Goal: Task Accomplishment & Management: Use online tool/utility

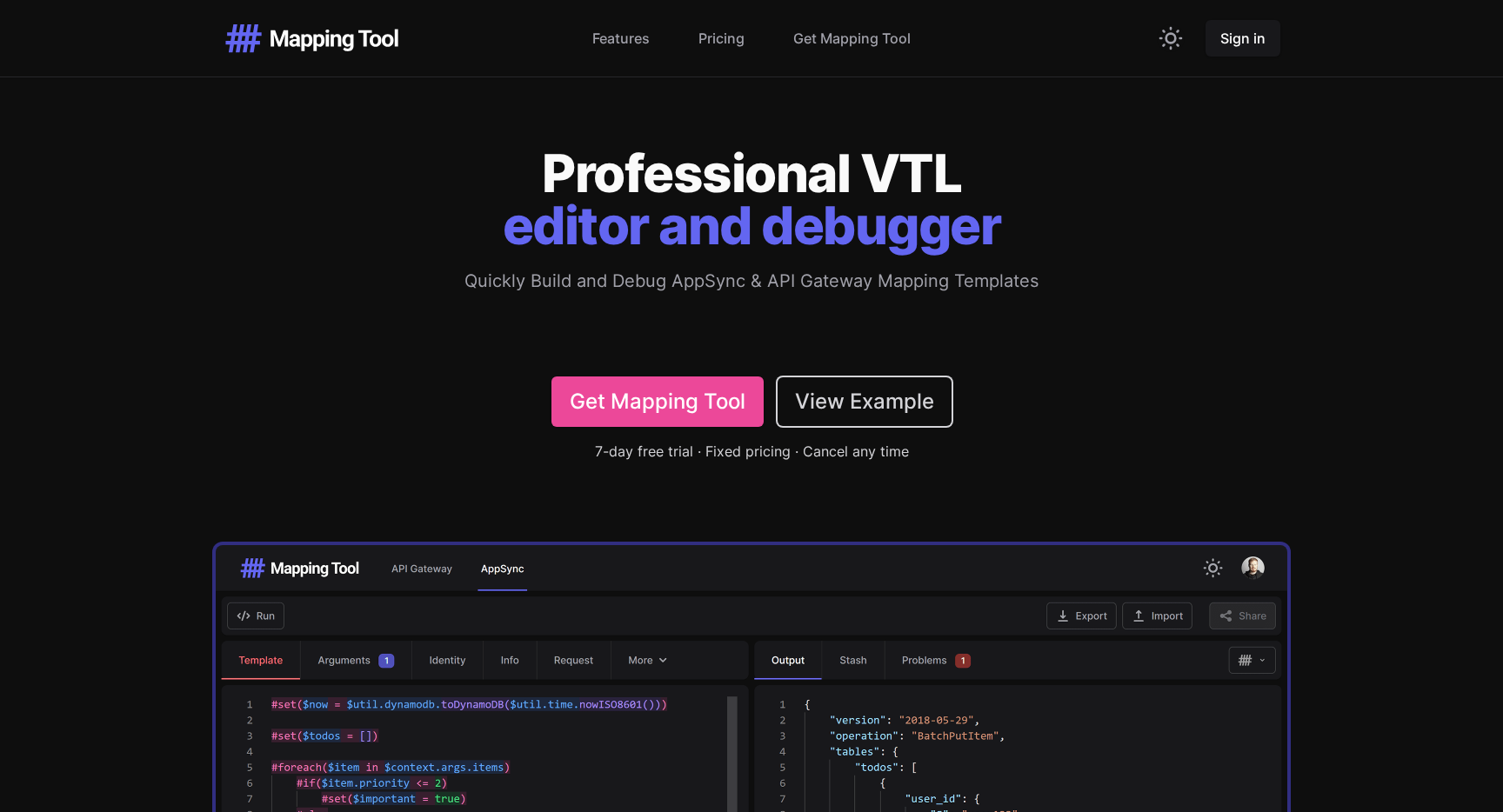
click at [268, 365] on div "Professional VTL editor and debugger Quickly Build and Debug AppSync & API Gate…" at bounding box center [751, 721] width 1503 height 1149
click at [837, 30] on link "Get Mapping Tool" at bounding box center [852, 38] width 117 height 21
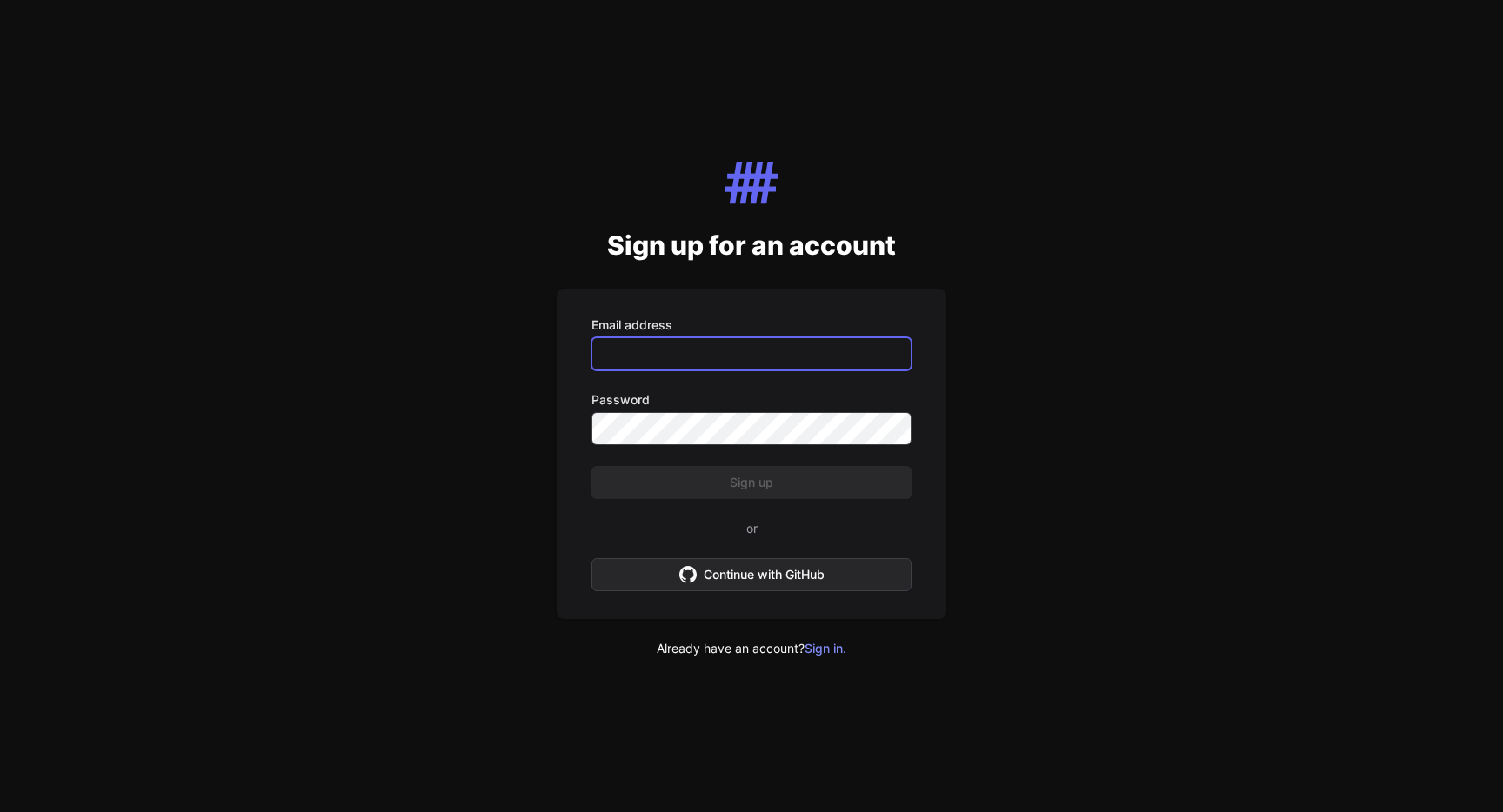
click at [757, 349] on input "Email address" at bounding box center [751, 354] width 320 height 33
click at [768, 361] on input "Email address" at bounding box center [751, 354] width 320 height 33
type input "**********"
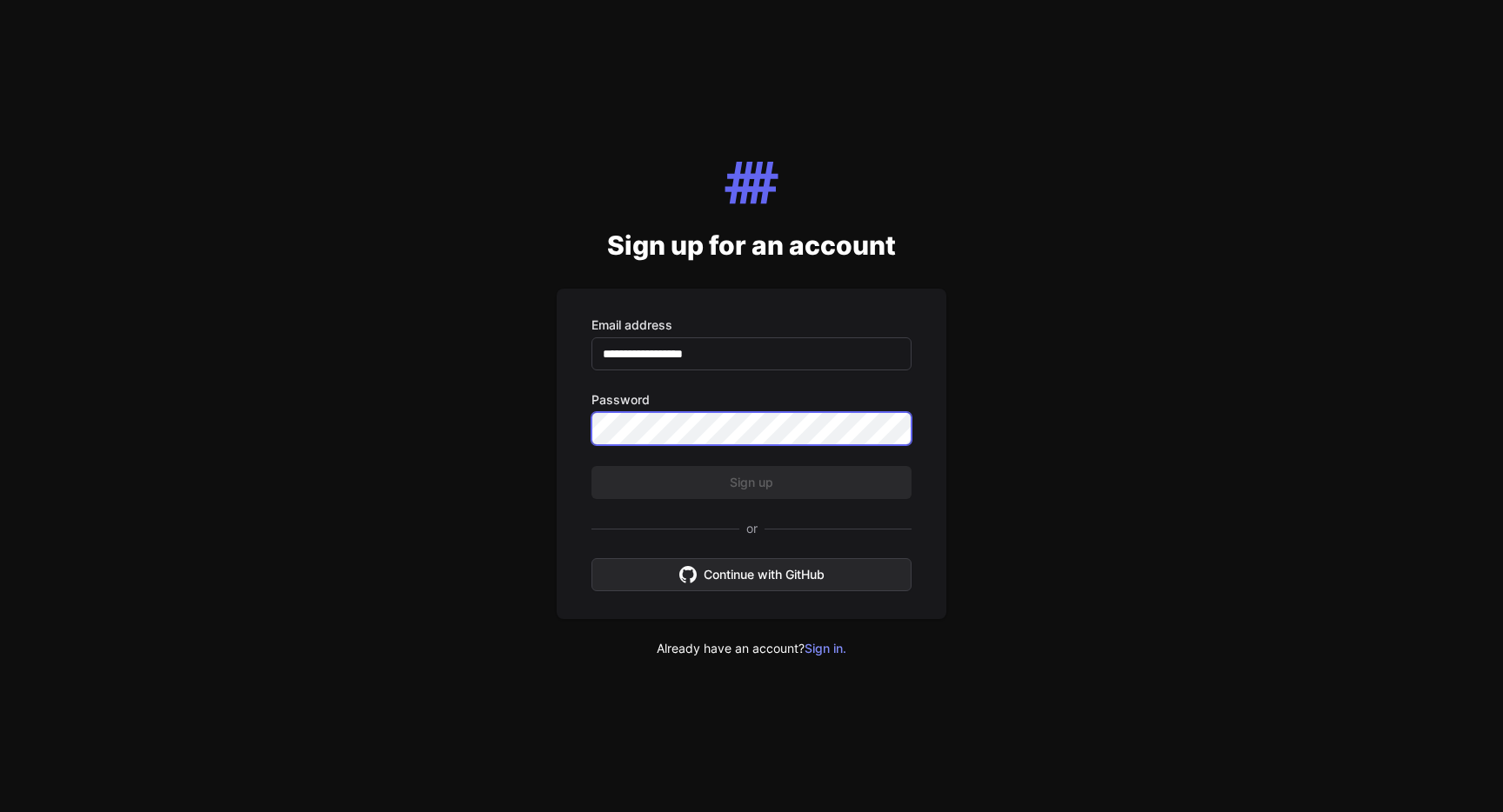
click at [0, 811] on com-1password-button at bounding box center [0, 812] width 0 height 0
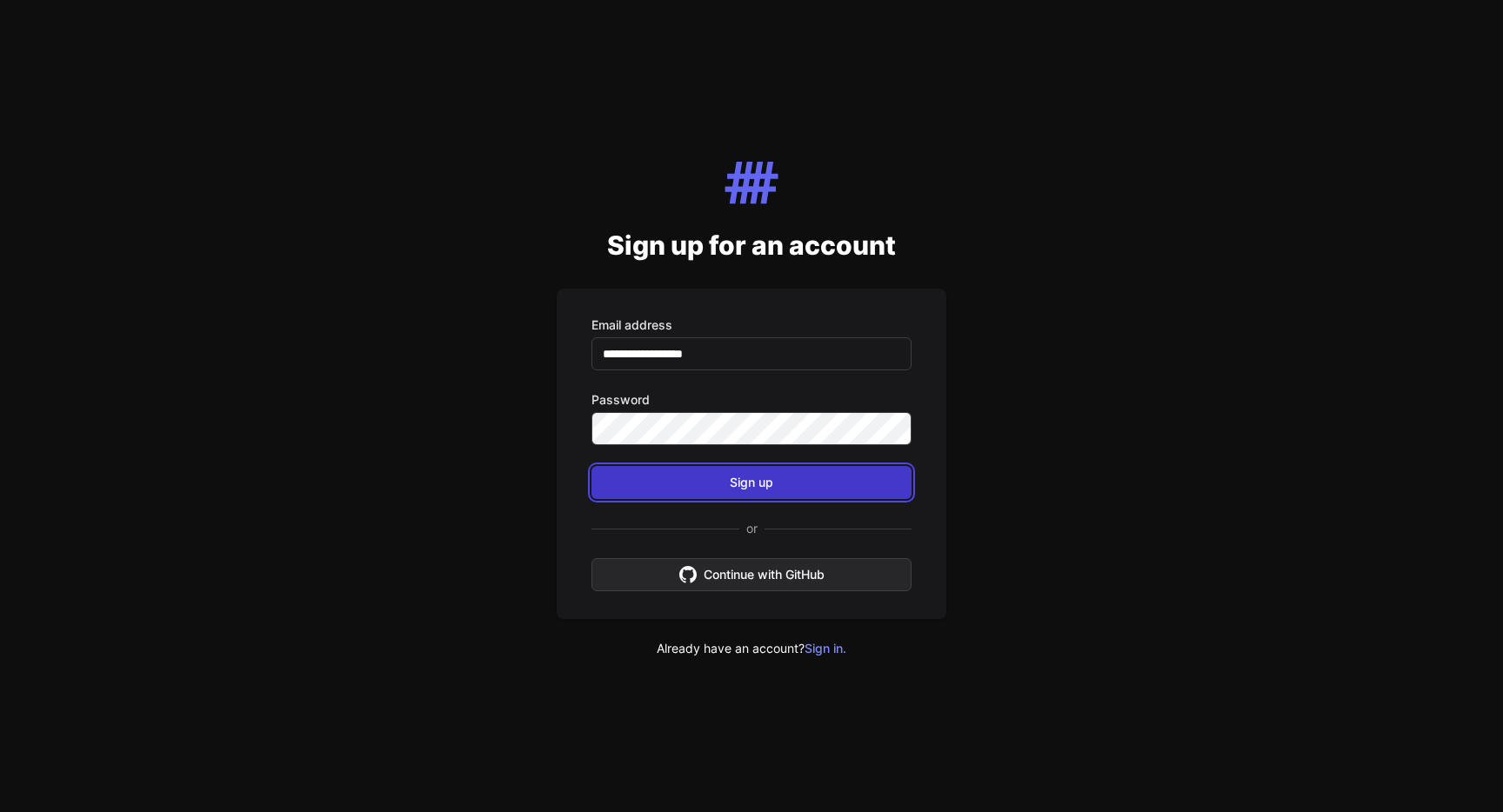
click at [716, 488] on button "Sign up" at bounding box center [751, 482] width 320 height 33
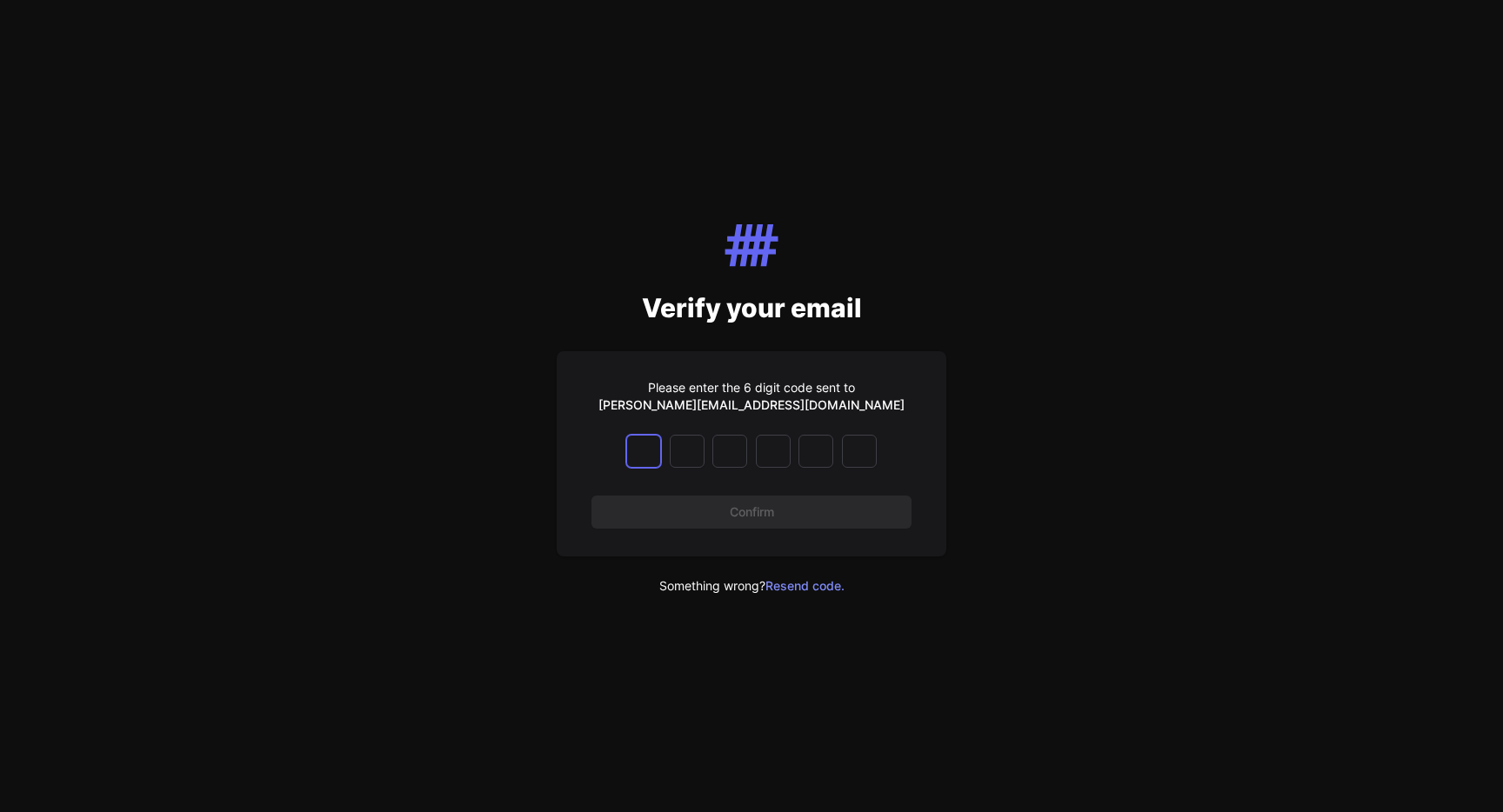
click at [634, 452] on input at bounding box center [644, 451] width 35 height 33
type input "*"
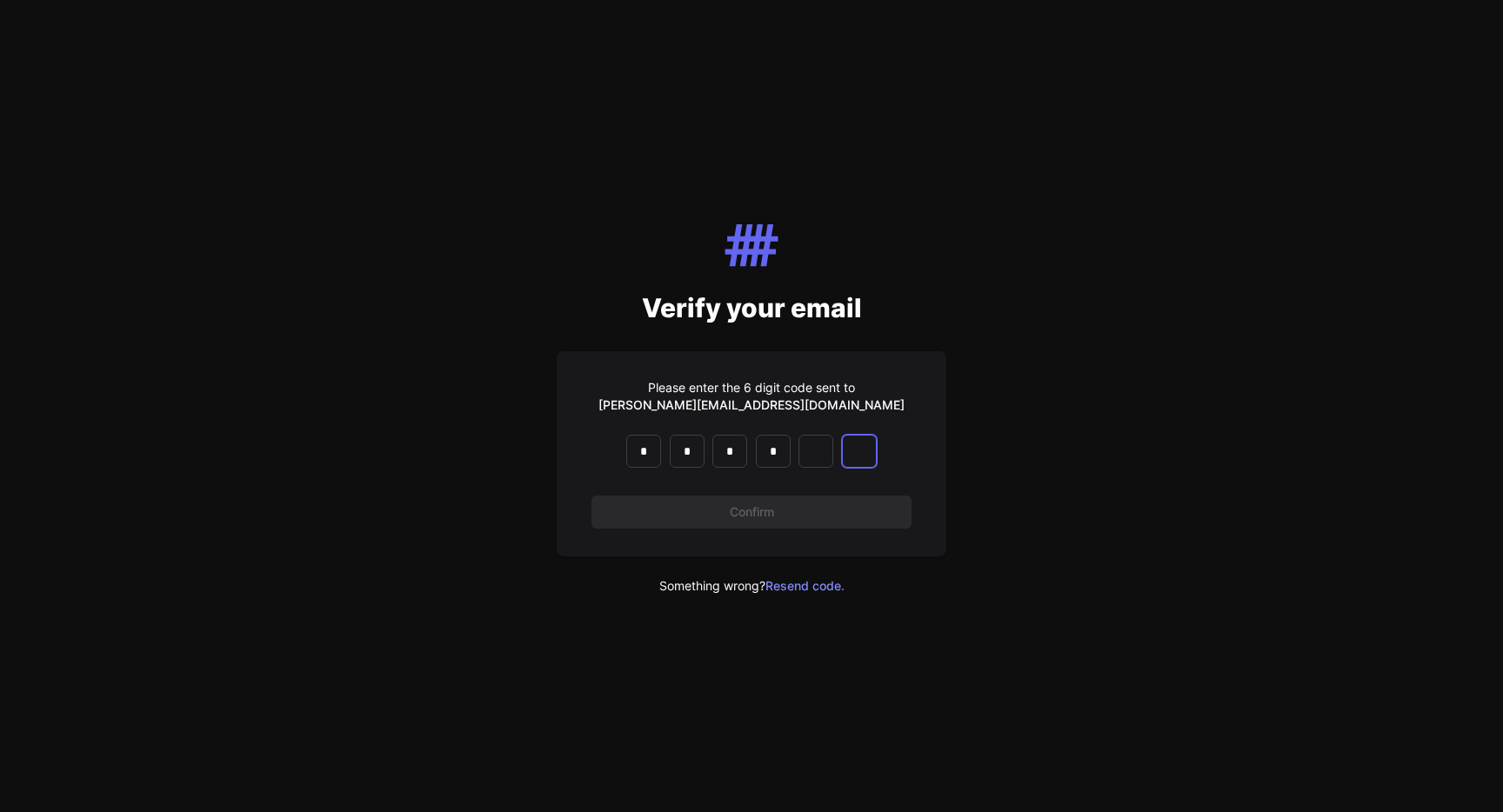
type input "*"
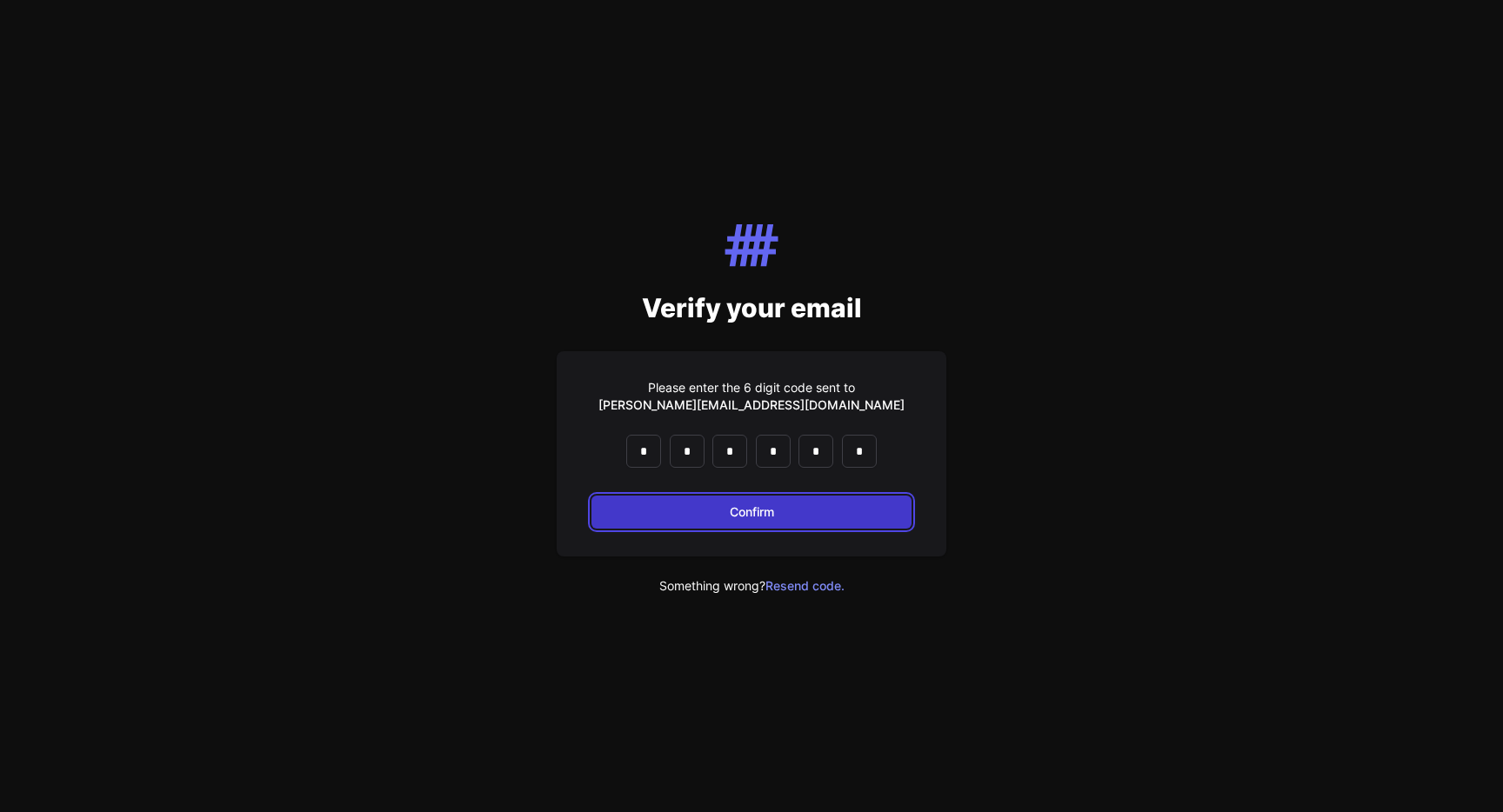
click at [863, 518] on button "Confirm" at bounding box center [751, 512] width 320 height 33
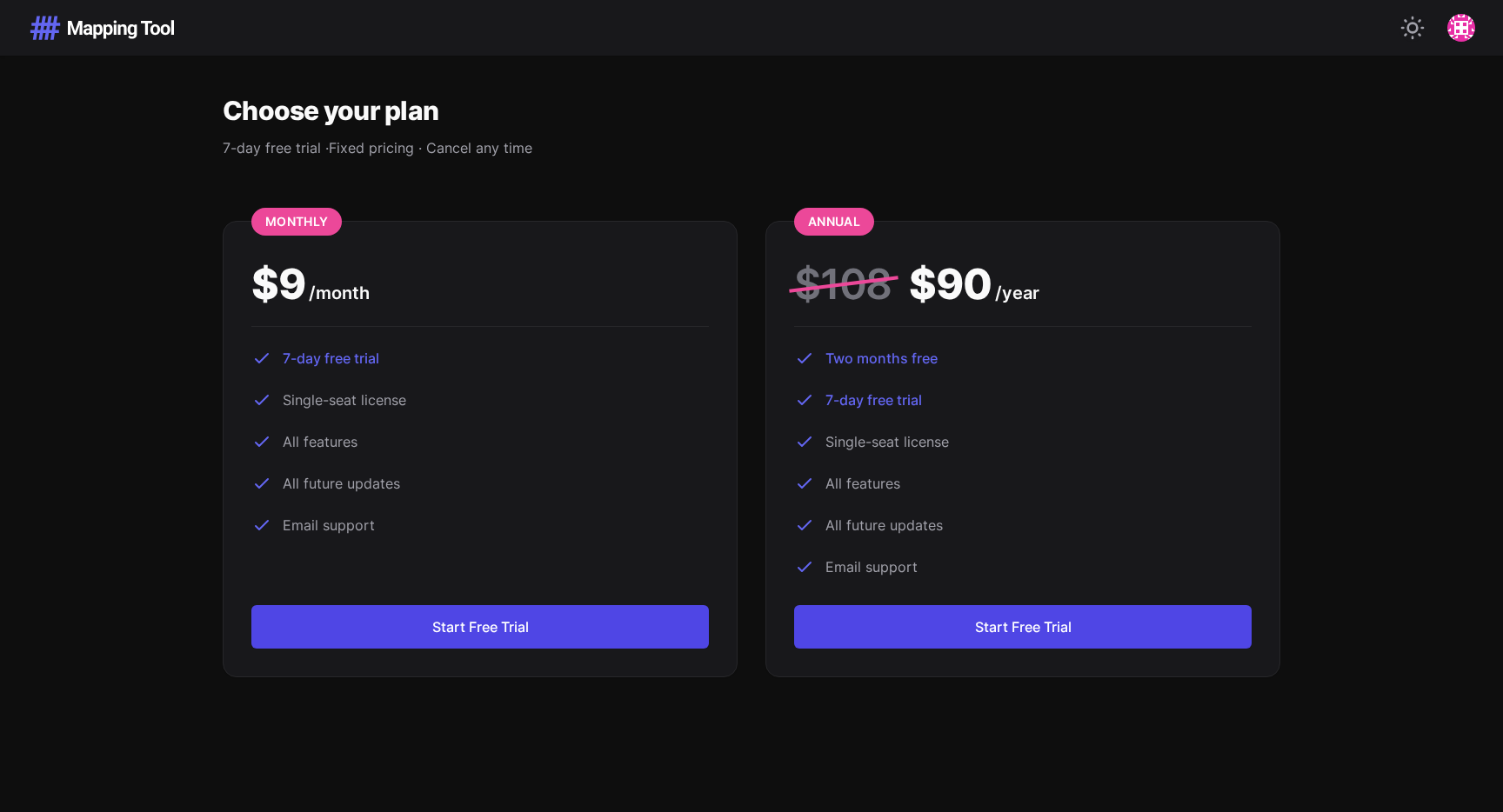
click at [64, 353] on section "Pricing Monthly $ 9 / month 7-day free trial Single-seat license All features A…" at bounding box center [751, 504] width 1503 height 567
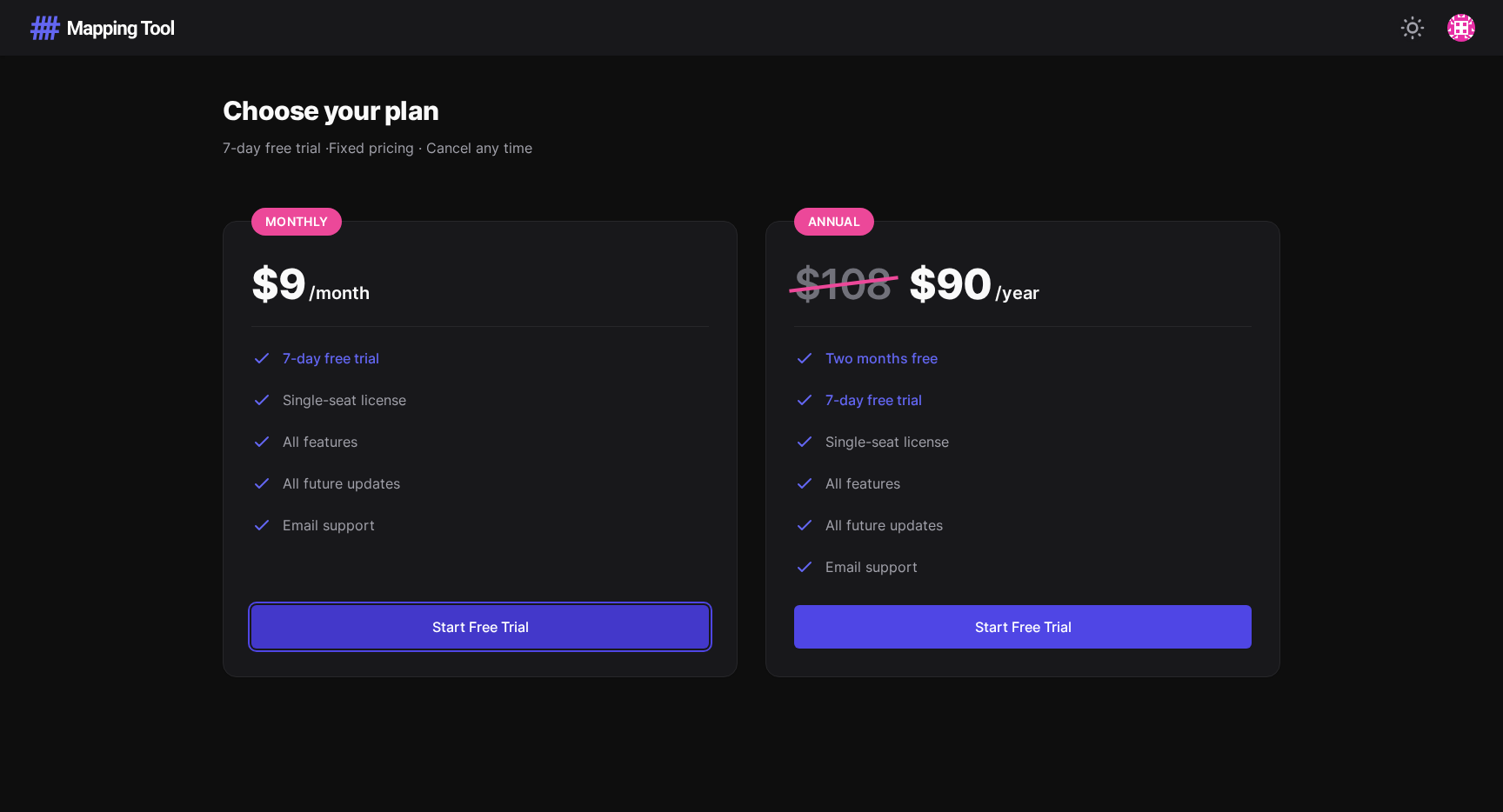
click at [553, 634] on button "Start Free Trial" at bounding box center [479, 627] width 457 height 44
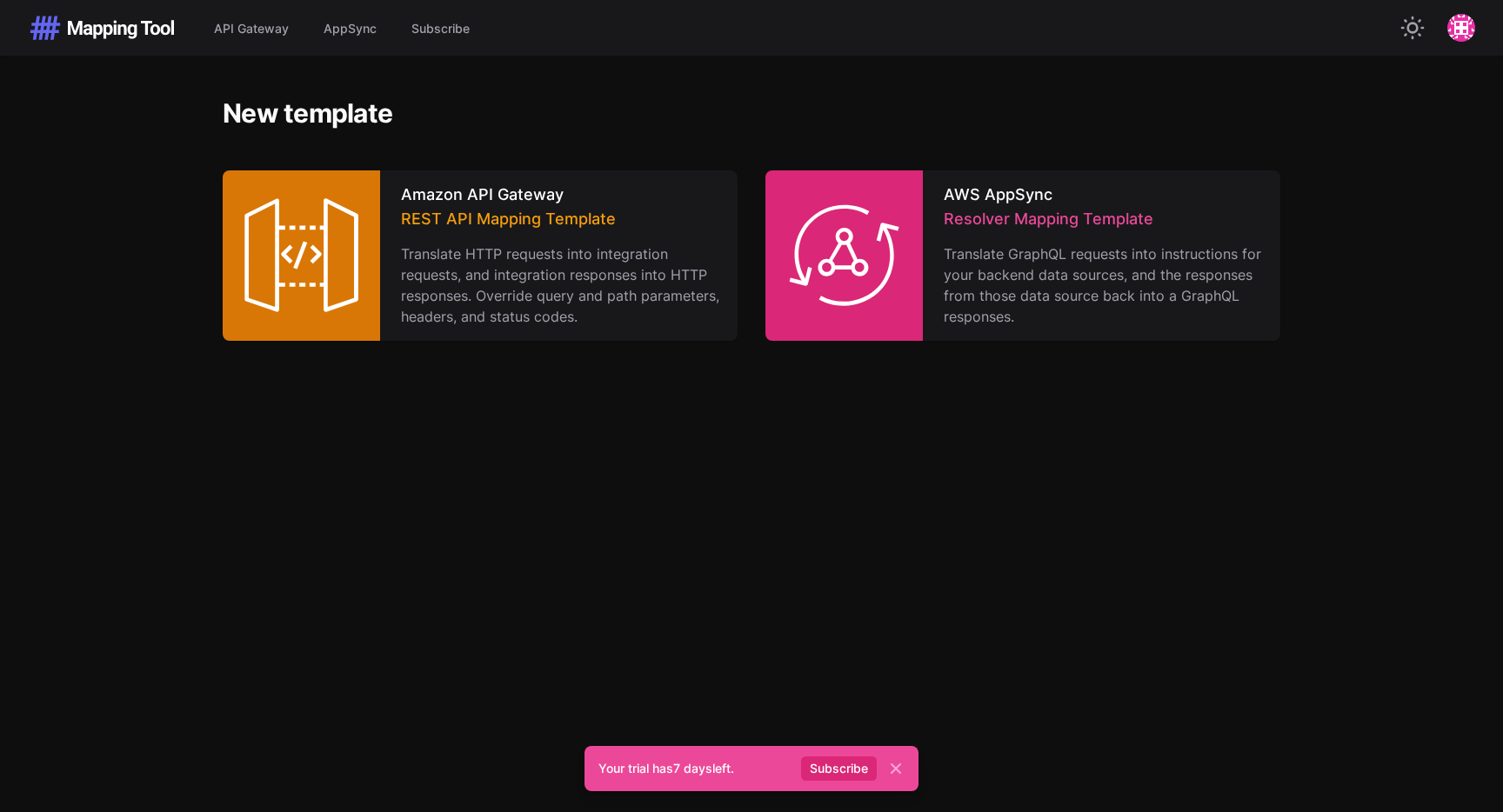
click at [538, 620] on div "Your trial has 7 days left. Subscribe Close API Gateway AppSync Subscribe Switc…" at bounding box center [751, 406] width 1503 height 812
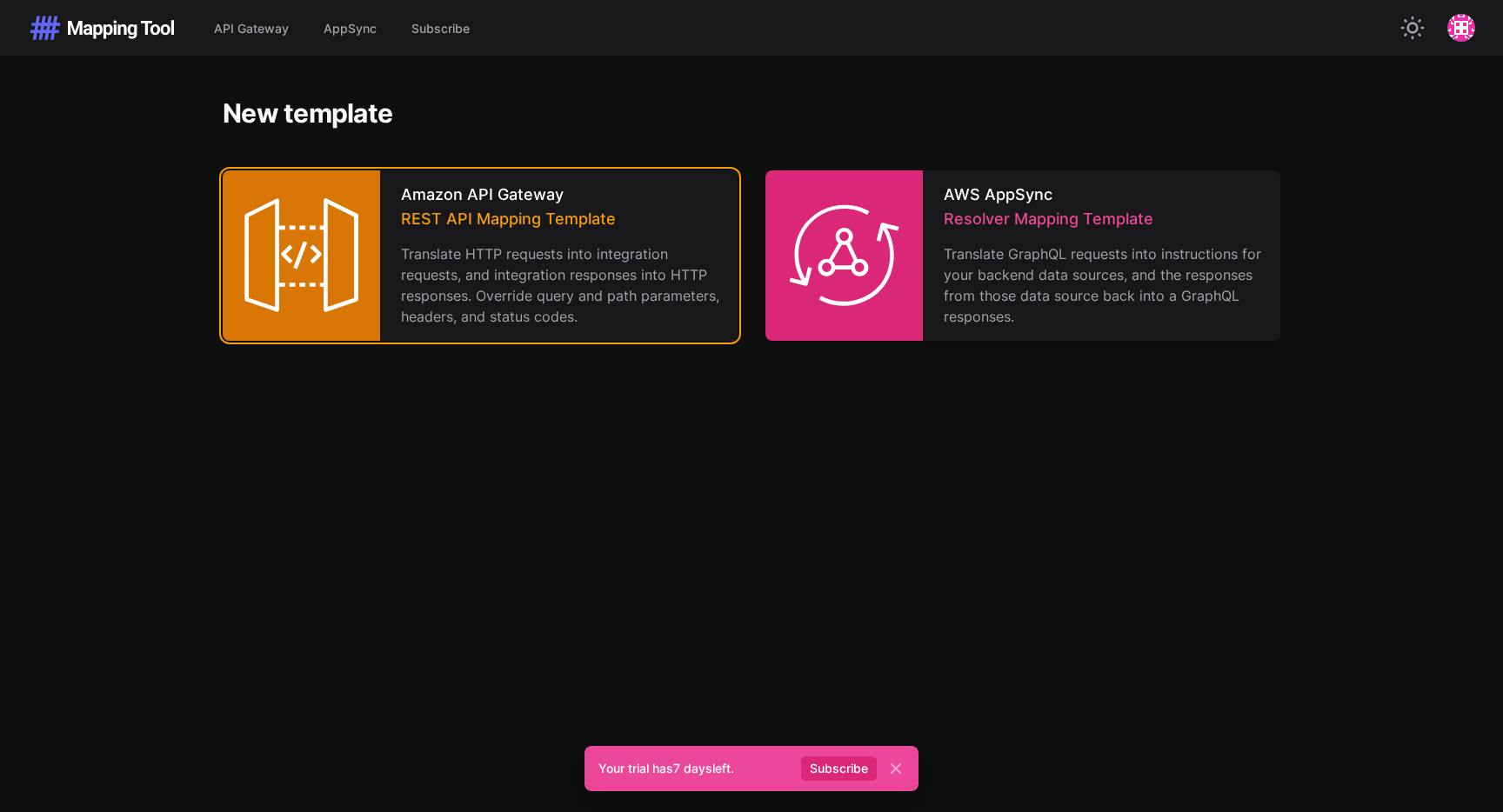
click at [489, 250] on p "Translate HTTP requests into integration requests, and integration responses in…" at bounding box center [562, 284] width 323 height 83
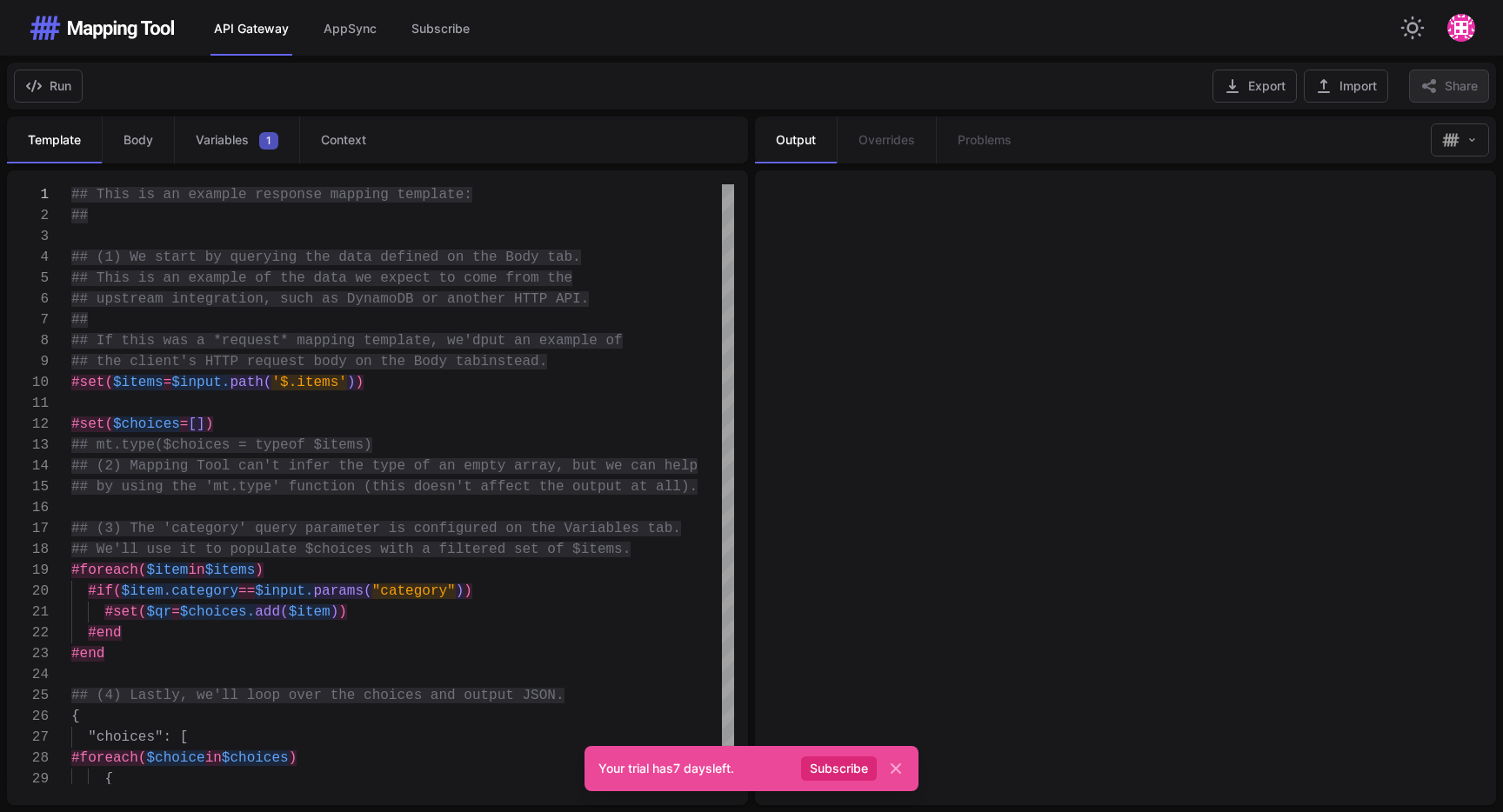
click at [215, 253] on span "## (1) We start by querying the data defined on th" at bounding box center [280, 257] width 417 height 16
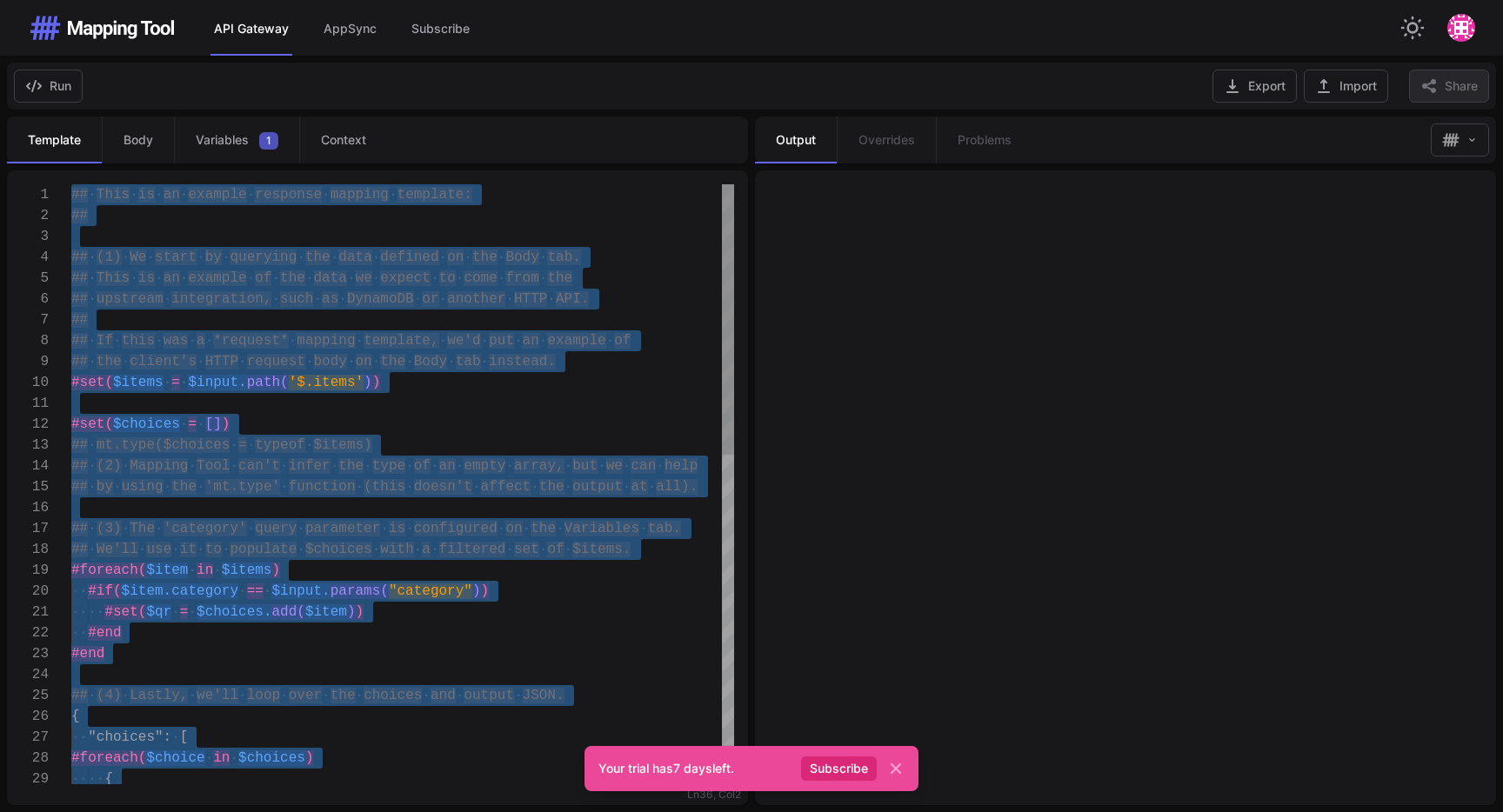
paste textarea "**********"
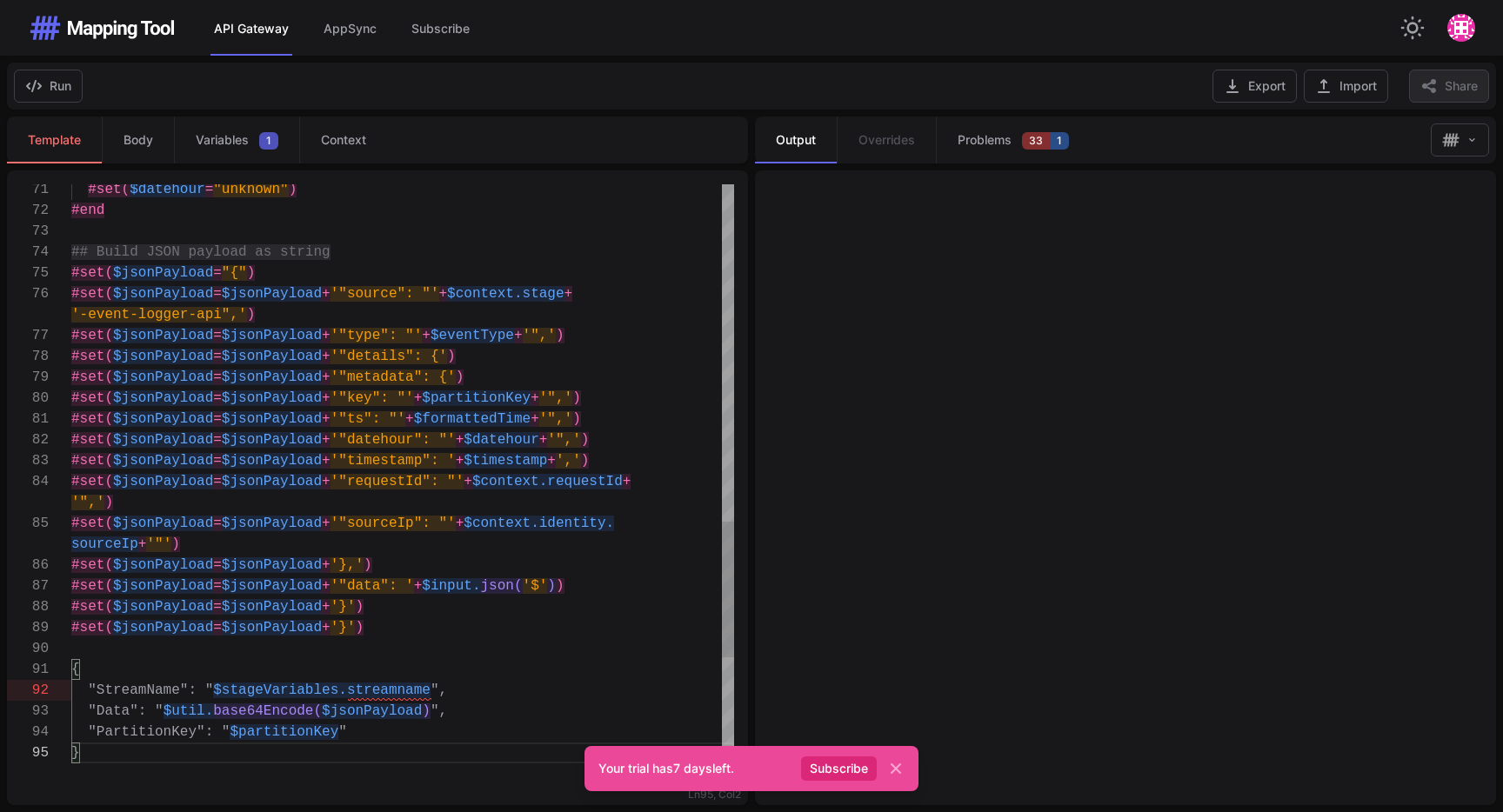
type textarea "**********"
click at [1038, 341] on div "1 Enter to Rename, ⇧Enter to Preview" at bounding box center [1124, 488] width 741 height 635
click at [142, 142] on span "Body" at bounding box center [138, 140] width 30 height 17
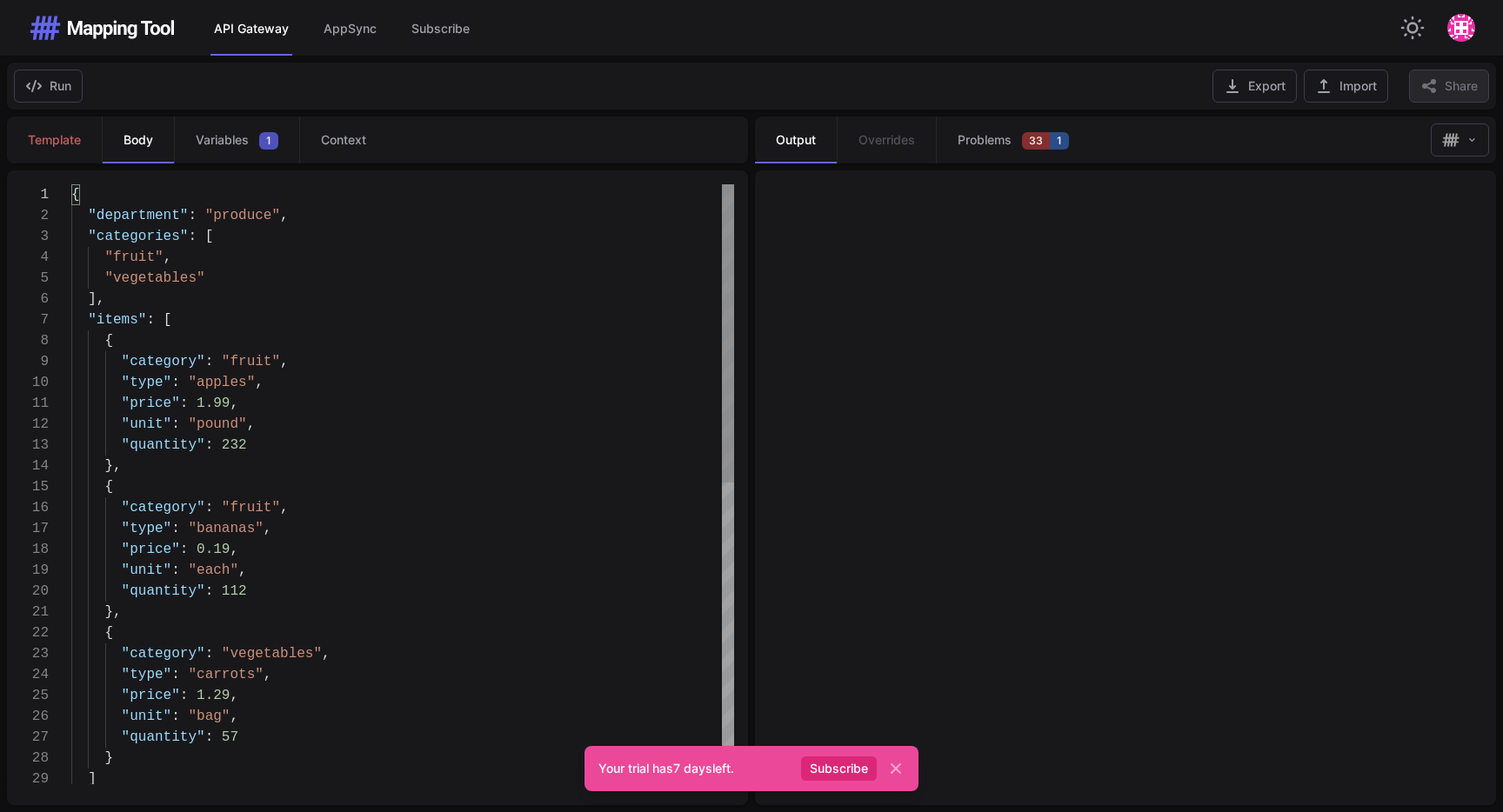
click at [296, 250] on div ""fruit" ," at bounding box center [403, 257] width 663 height 21
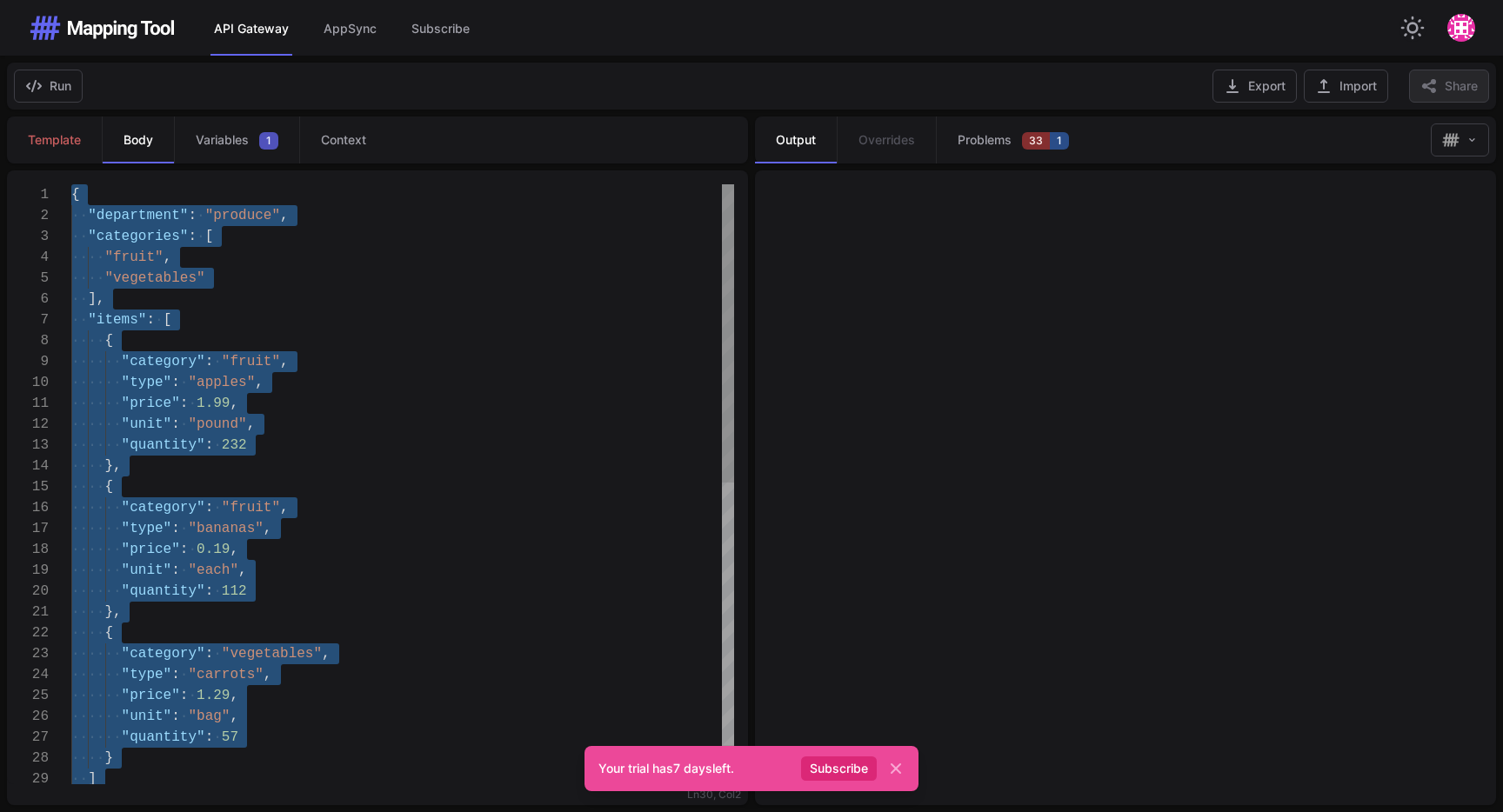
paste textarea "Editor content;Press Alt+F1 for Accessibility Options."
type textarea "* *"
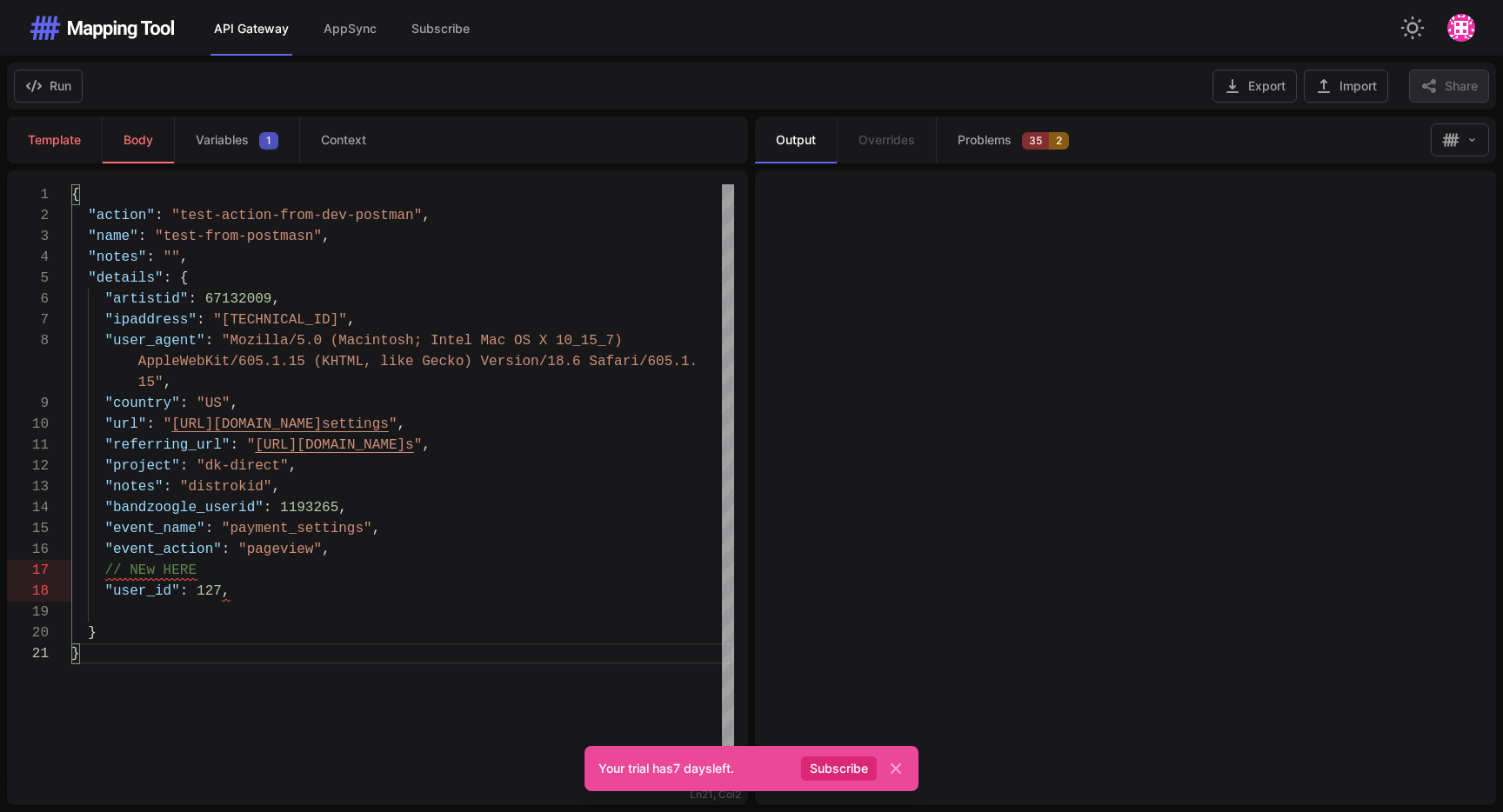
click at [71, 147] on span "Template" at bounding box center [54, 140] width 53 height 17
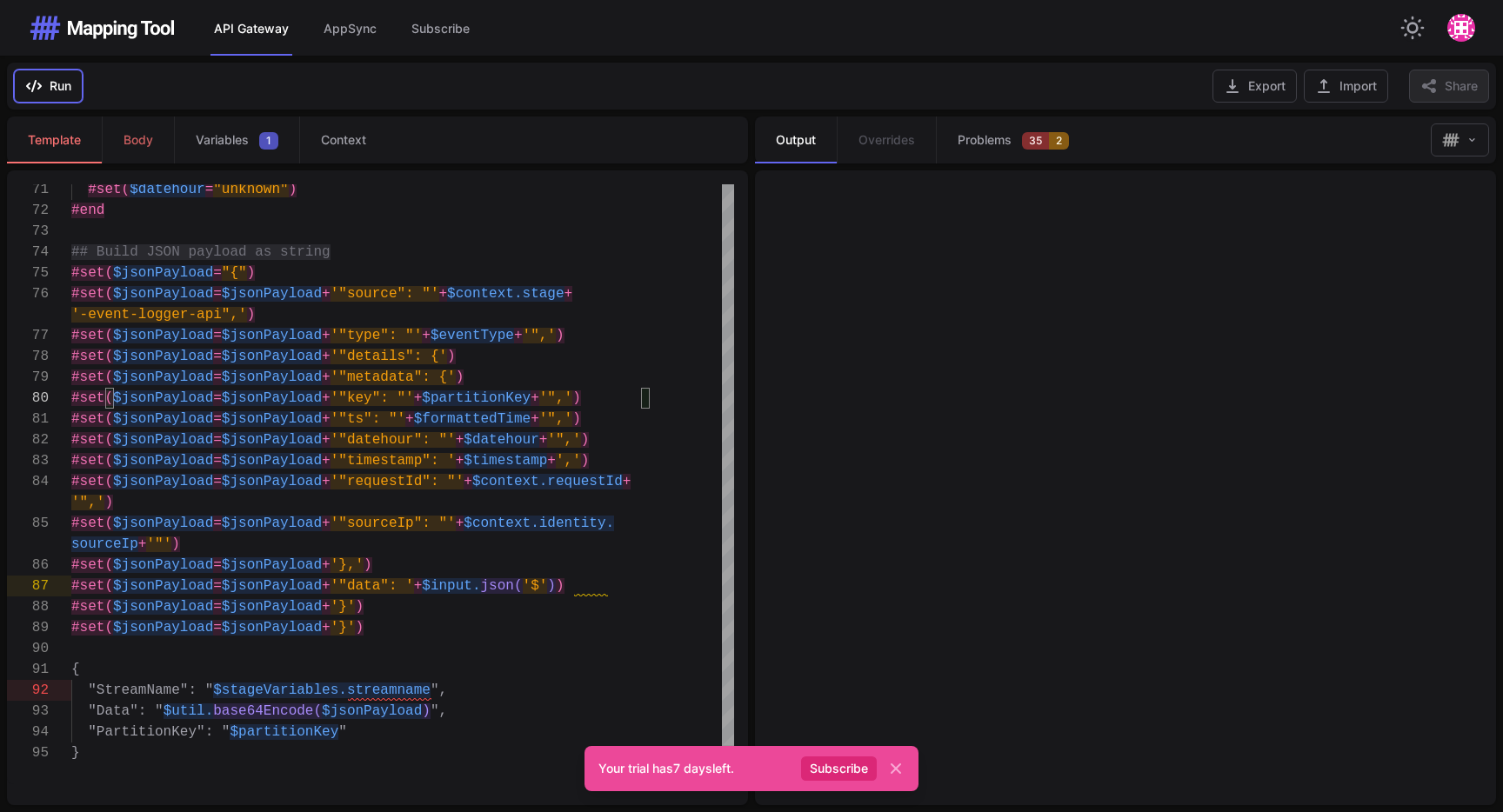
click at [58, 82] on button "Run" at bounding box center [48, 87] width 69 height 33
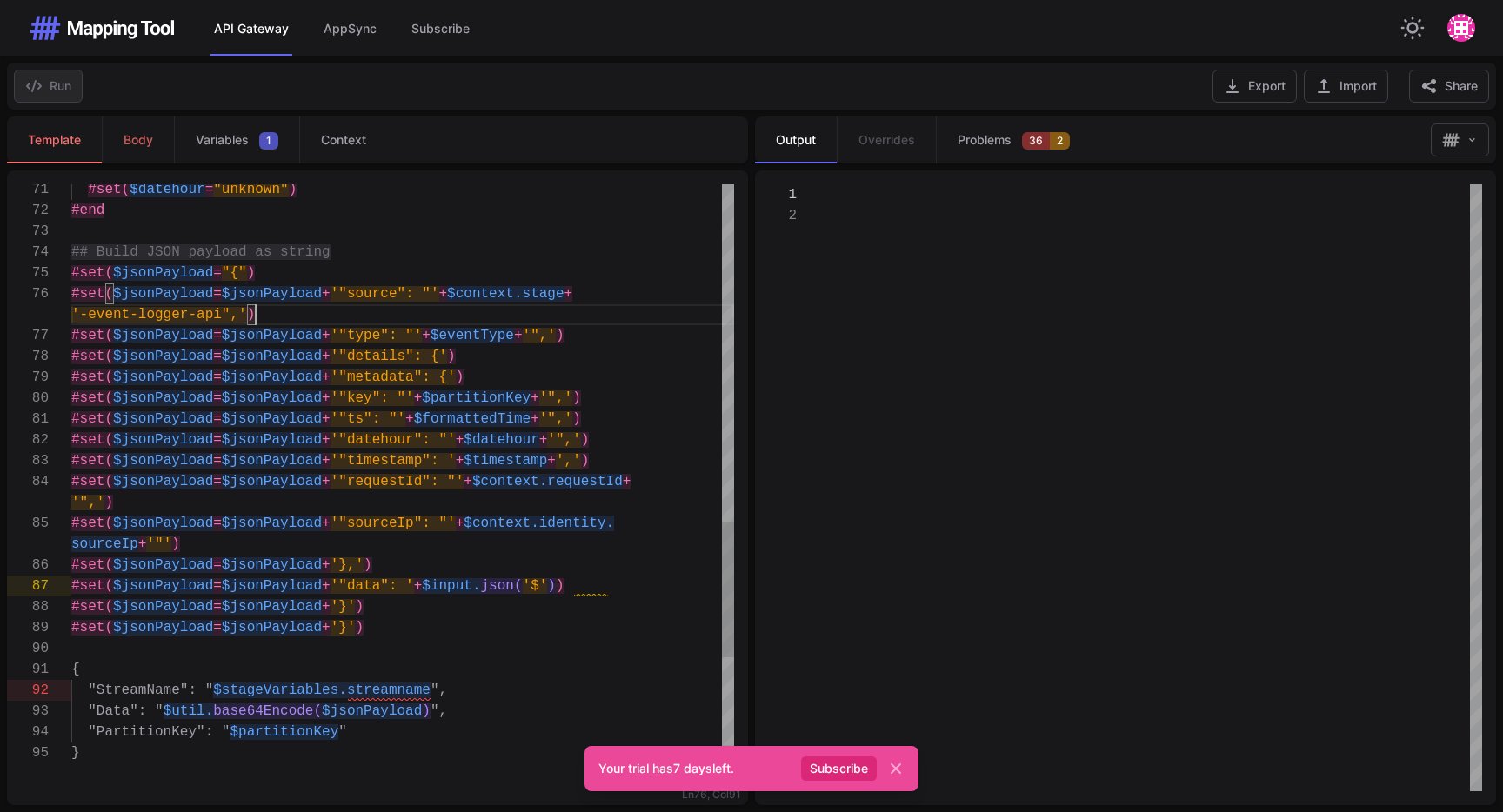
click at [336, 323] on div "'-event-logger-api",' )" at bounding box center [403, 315] width 663 height 21
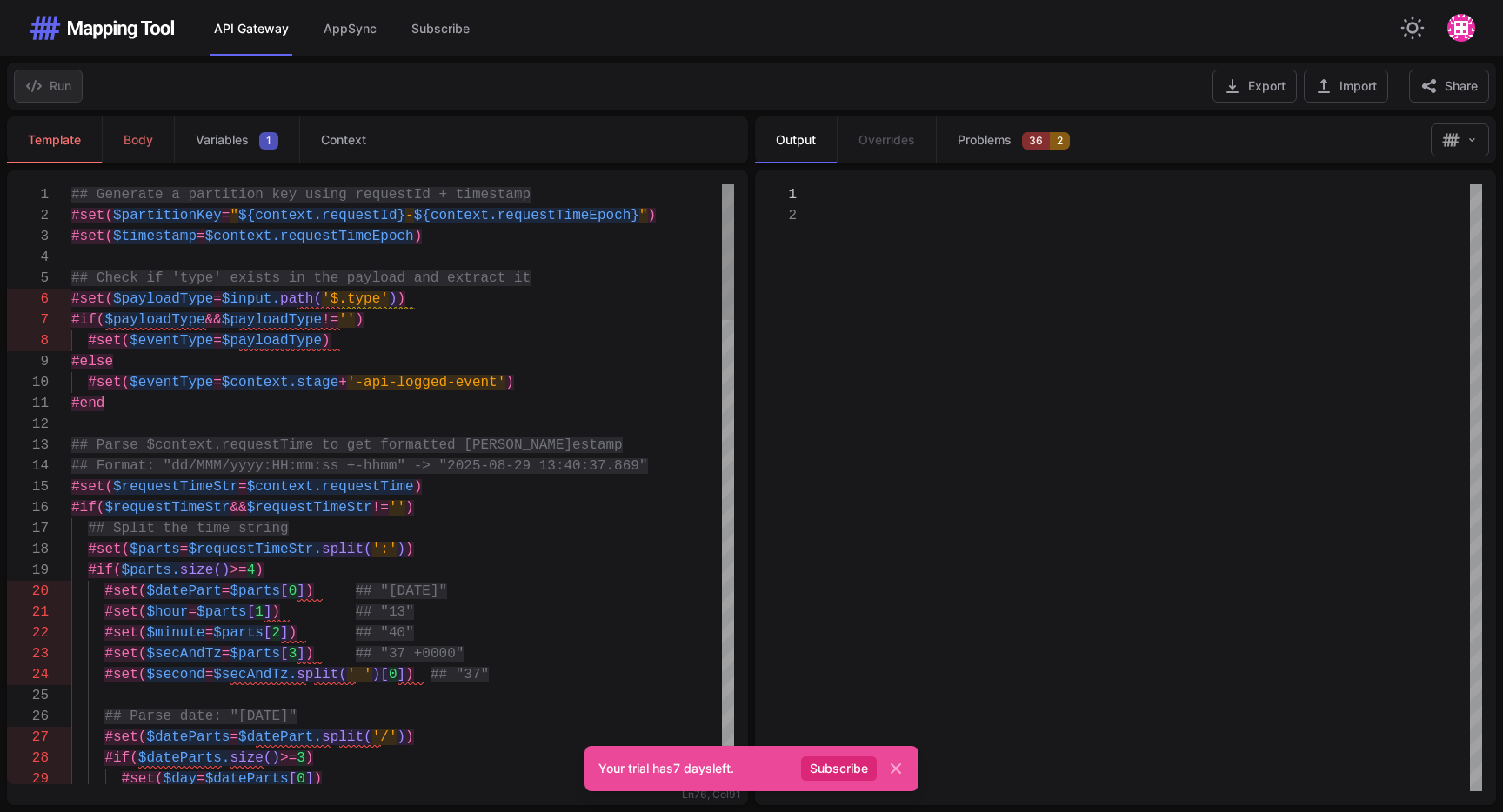
type textarea "**********"
click at [244, 354] on div "#else" at bounding box center [403, 362] width 663 height 21
click at [113, 142] on link "Body" at bounding box center [137, 140] width 73 height 47
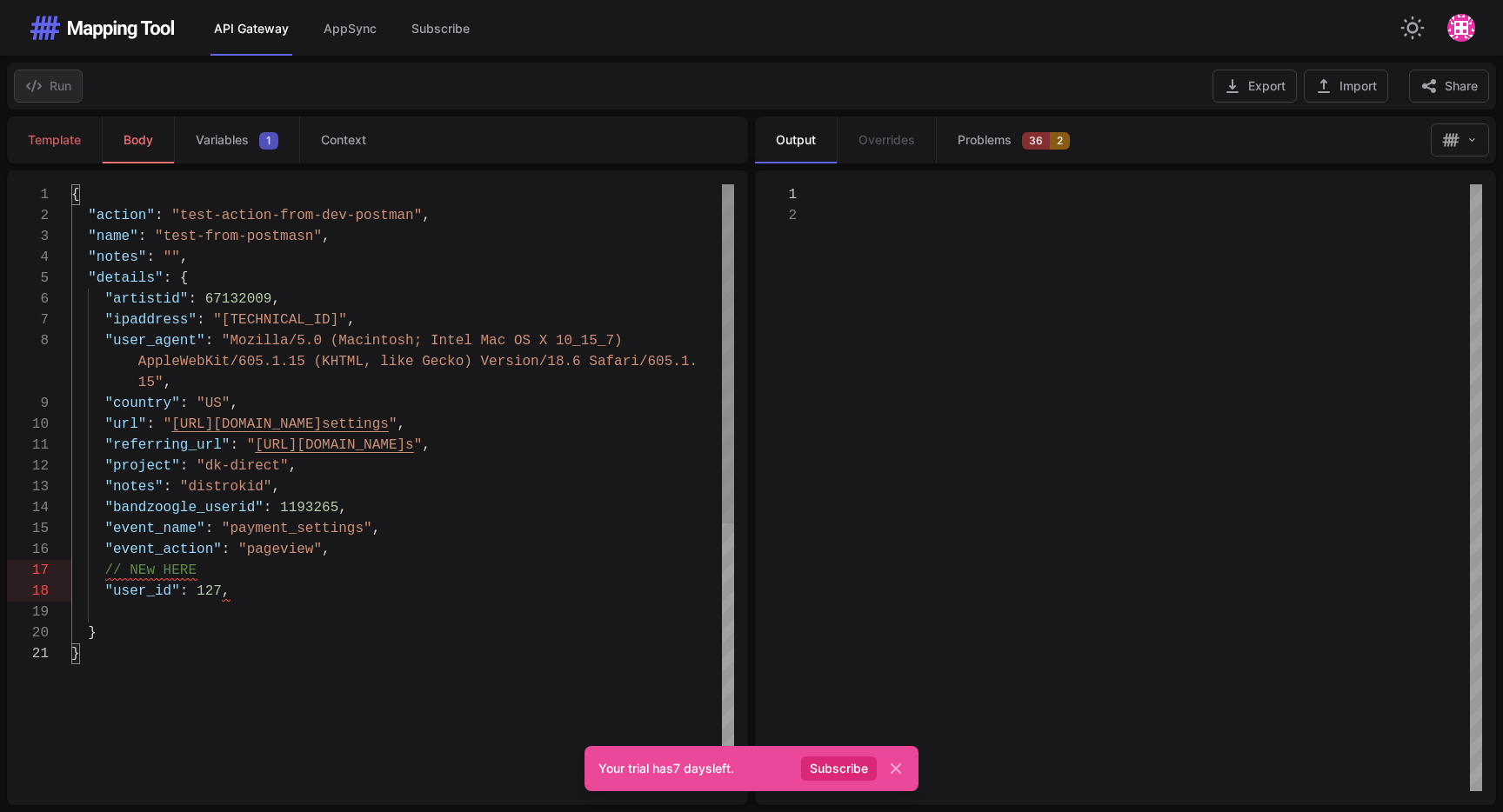
scroll to position [0, 7]
click at [296, 248] on div ""notes" : "" ," at bounding box center [403, 257] width 663 height 21
drag, startPoint x: 216, startPoint y: 569, endPoint x: 62, endPoint y: 562, distance: 154.2
drag, startPoint x: 268, startPoint y: 568, endPoint x: 57, endPoint y: 568, distance: 211.0
click at [180, 593] on div at bounding box center [403, 591] width 663 height 21
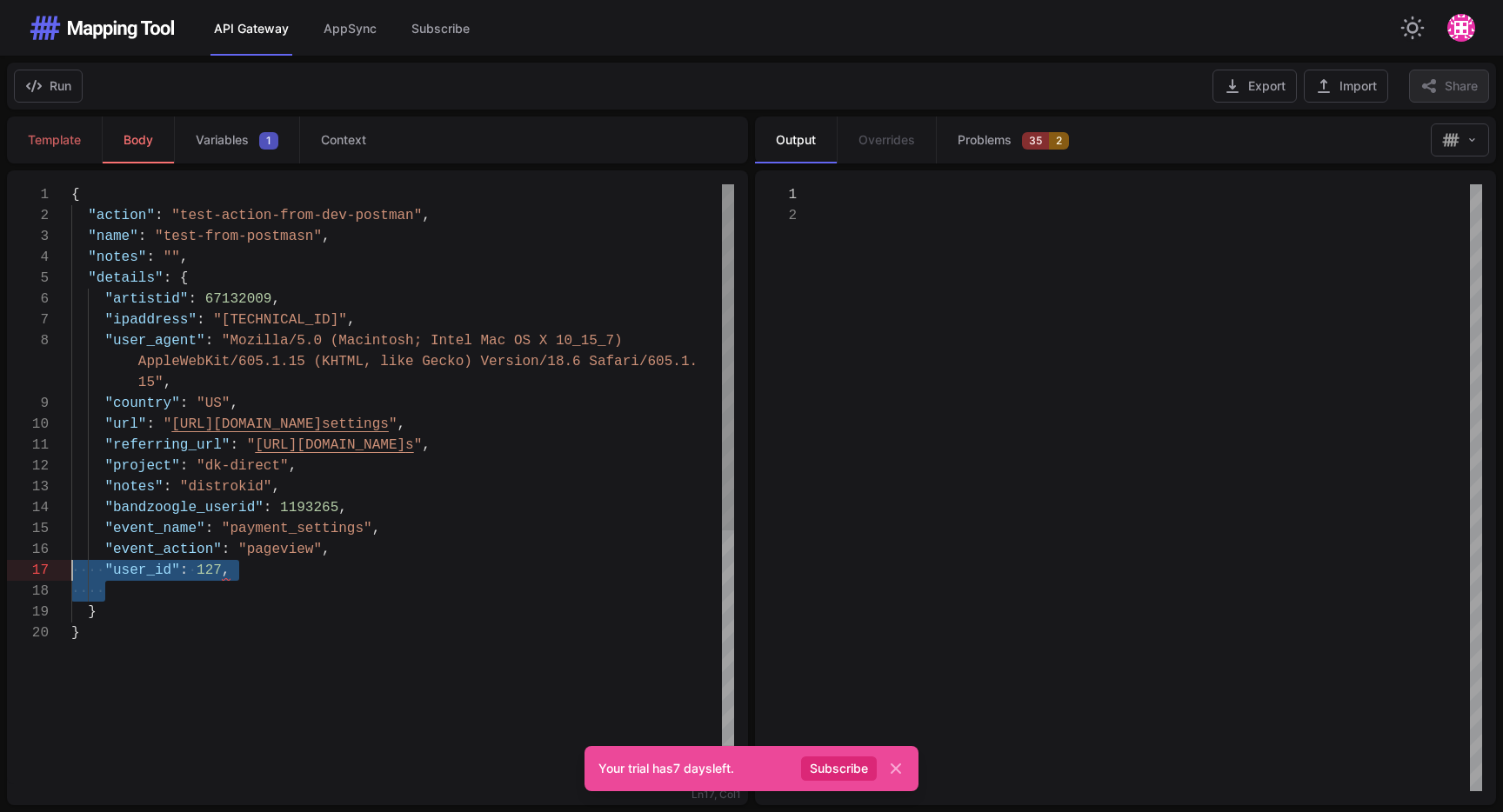
drag, startPoint x: 201, startPoint y: 586, endPoint x: 34, endPoint y: 573, distance: 167.5
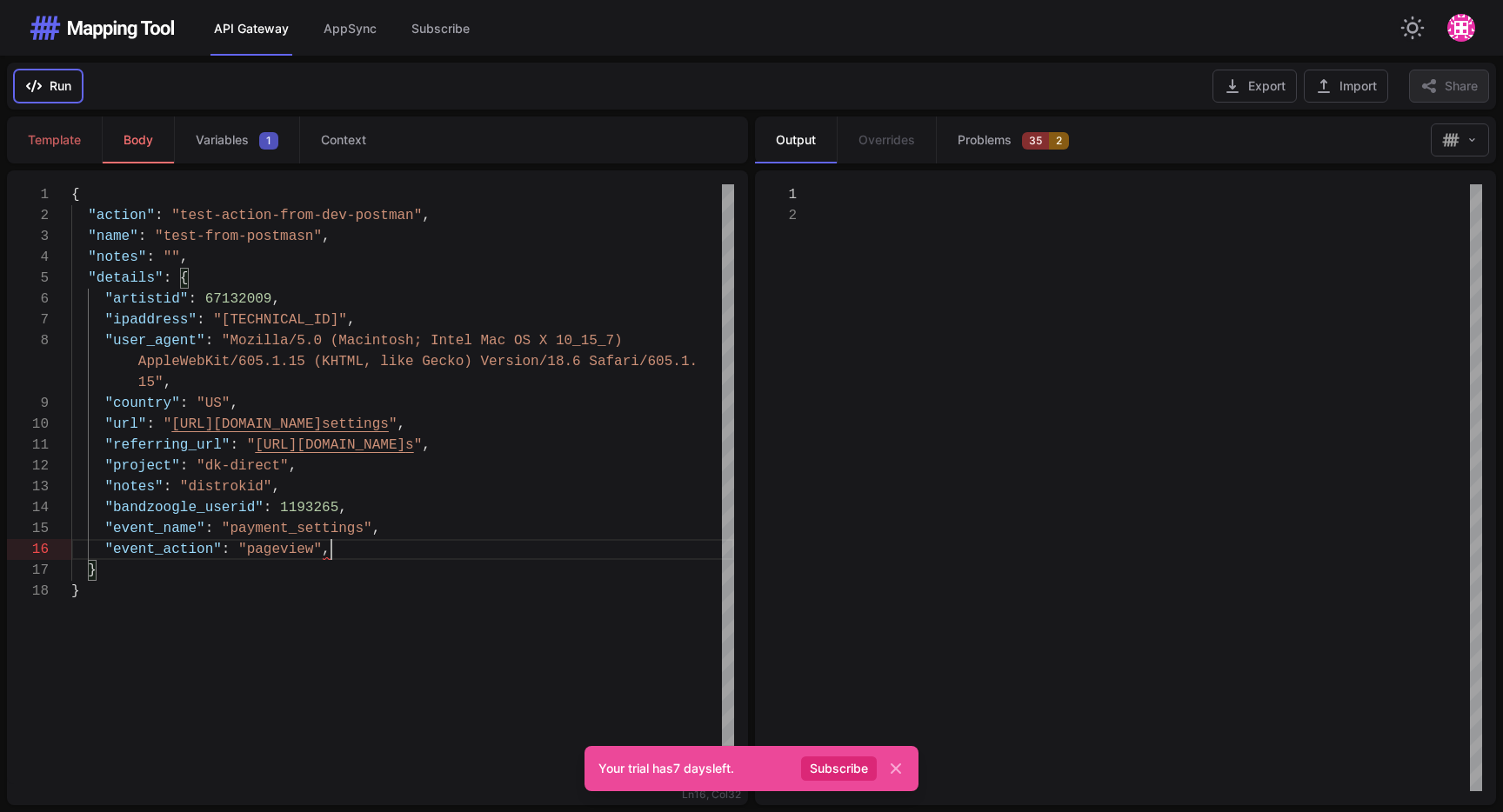
click at [38, 84] on icon "button" at bounding box center [34, 87] width 17 height 17
drag, startPoint x: 1047, startPoint y: 243, endPoint x: 1026, endPoint y: 199, distance: 48.8
click at [1048, 234] on div at bounding box center [1151, 498] width 663 height 628
click at [1002, 139] on span "Problems" at bounding box center [985, 140] width 54 height 17
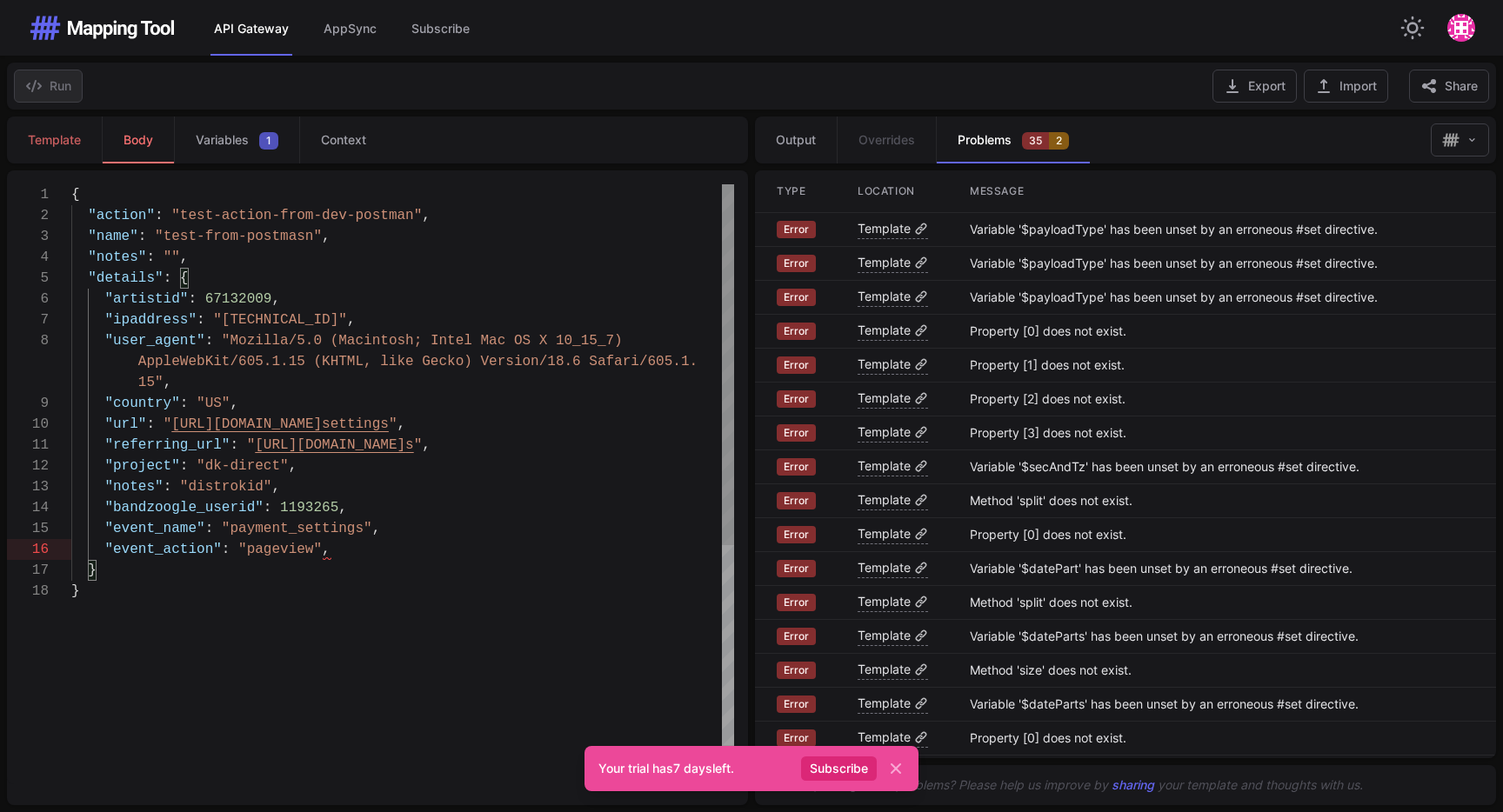
type textarea "**********"
click at [479, 228] on div ""name" : "test-from-postmasn" ," at bounding box center [403, 237] width 663 height 21
click at [905, 137] on span "Overrides" at bounding box center [887, 140] width 57 height 17
click at [701, 274] on div ""details" : {" at bounding box center [403, 278] width 663 height 21
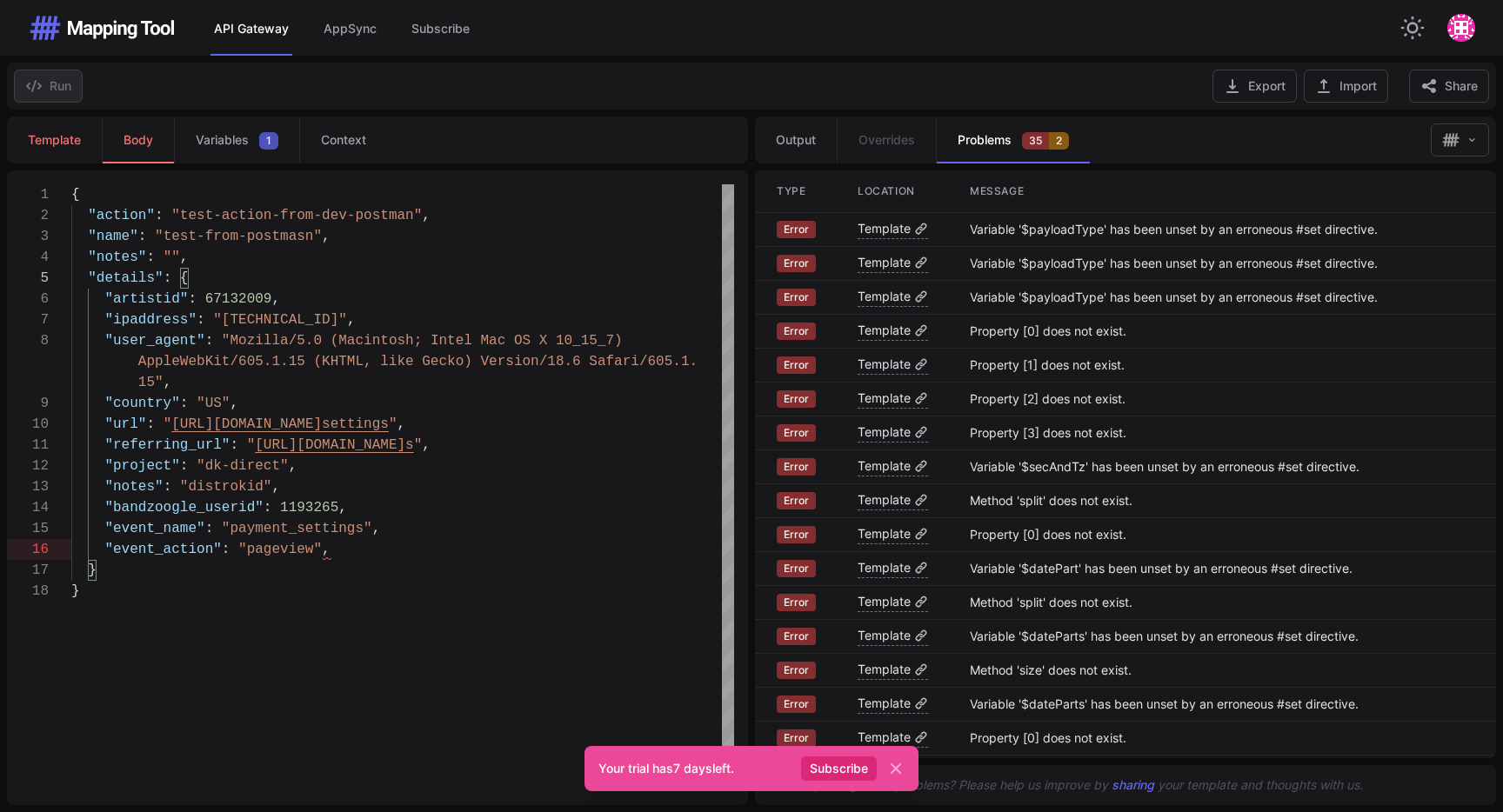
click at [65, 146] on span "Template" at bounding box center [54, 140] width 53 height 17
type textarea "**********"
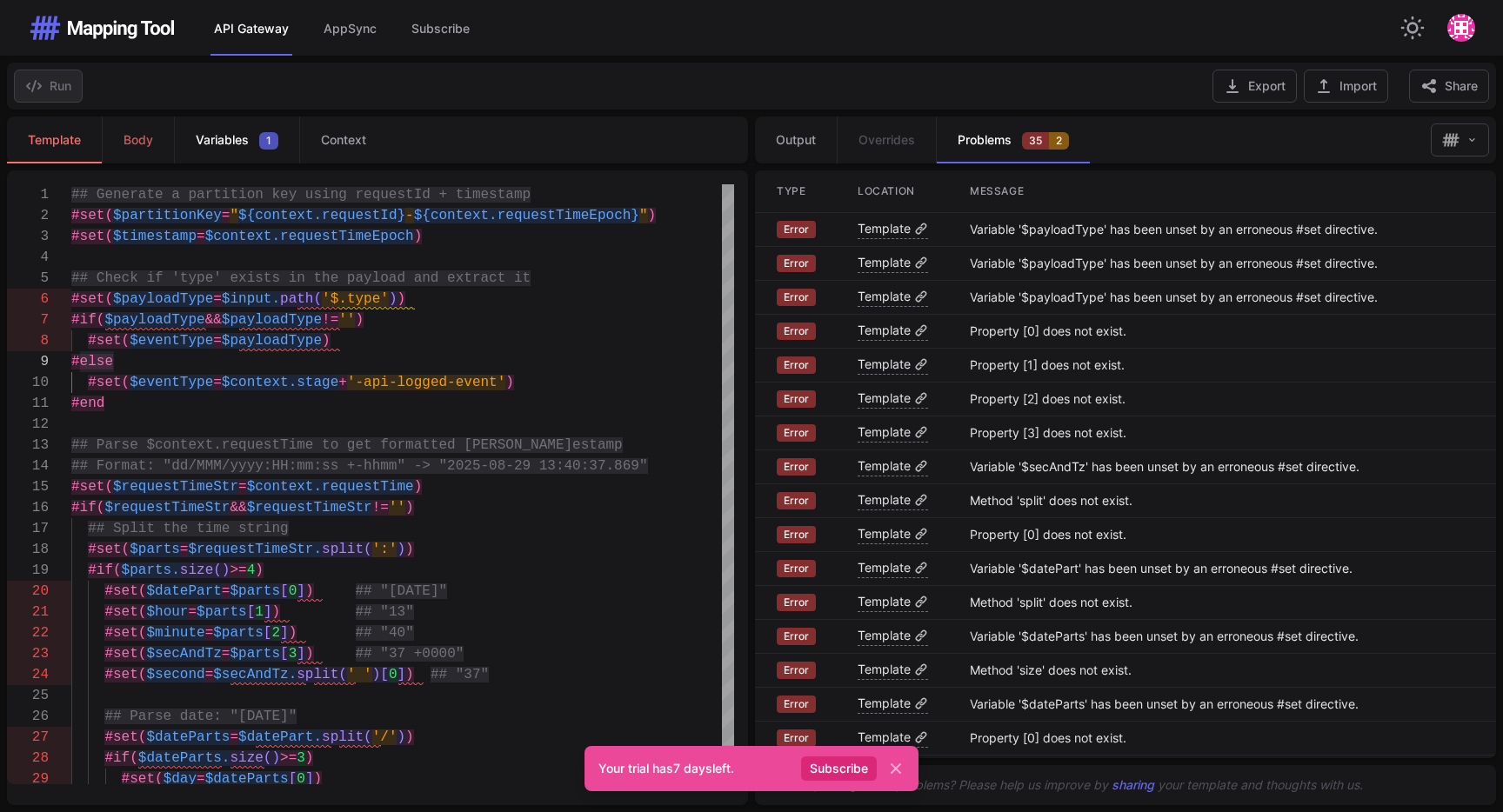
click at [241, 138] on span "Variables" at bounding box center [222, 140] width 53 height 17
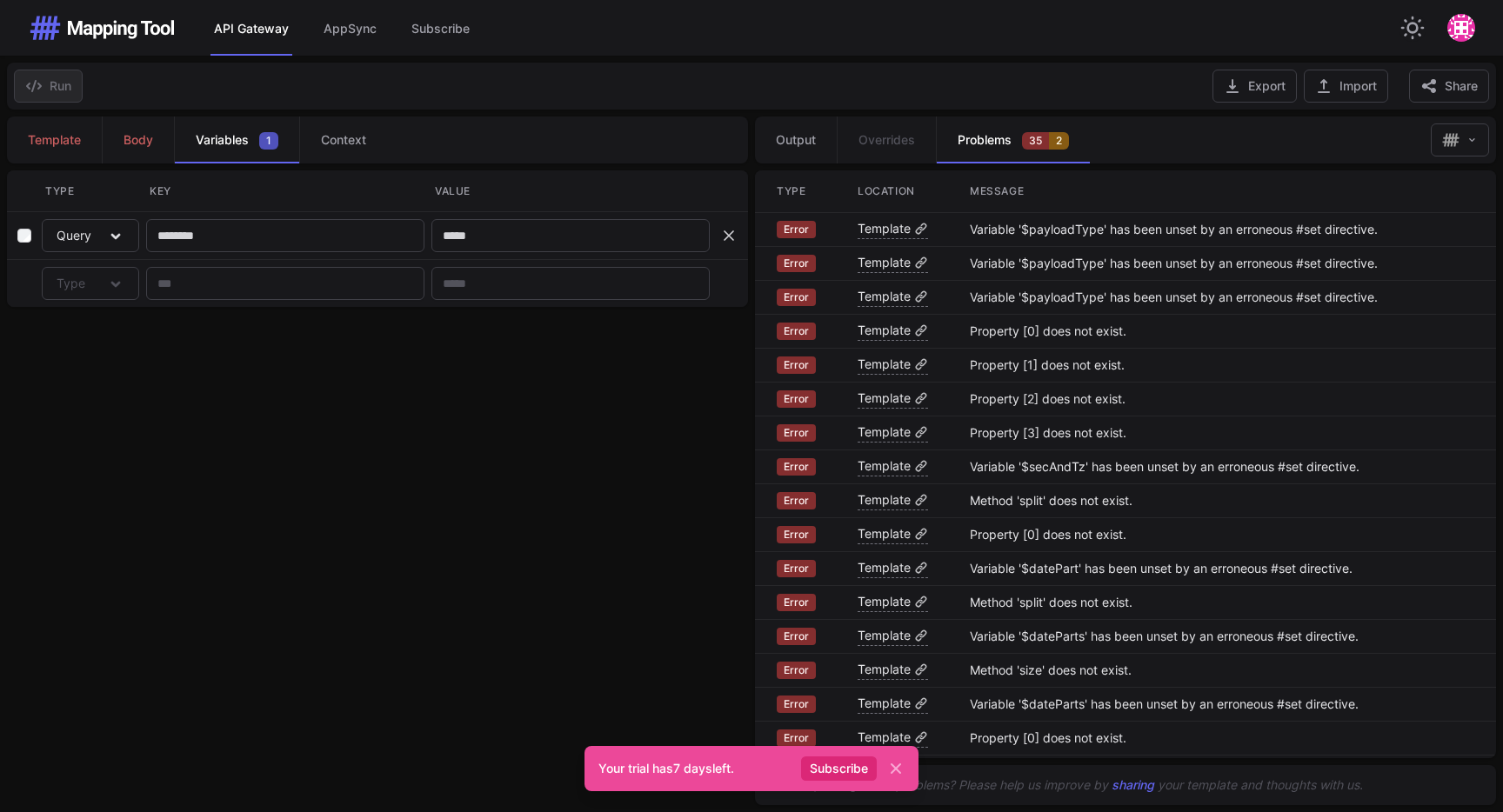
click at [276, 472] on div "Template Body Variables 1 Context 1 # * ***** **** (property) $datehour: String…" at bounding box center [375, 461] width 751 height 703
click at [730, 238] on icon at bounding box center [728, 236] width 9 height 9
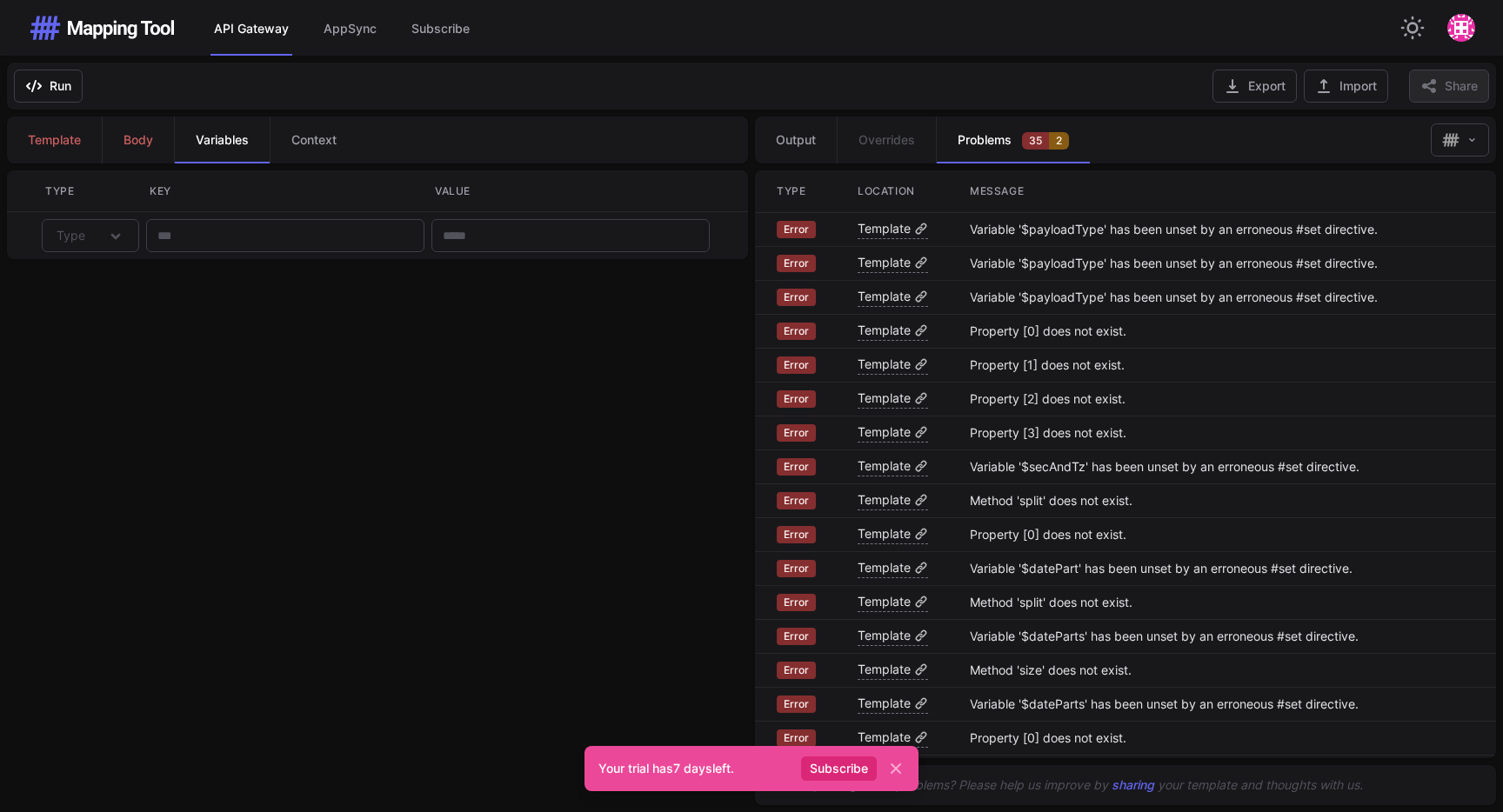
click at [643, 361] on div "Template Body Variables Context 1 # * ***** **** (property) $datehour: String D…" at bounding box center [375, 461] width 751 height 703
click at [285, 133] on link "Context" at bounding box center [313, 140] width 87 height 47
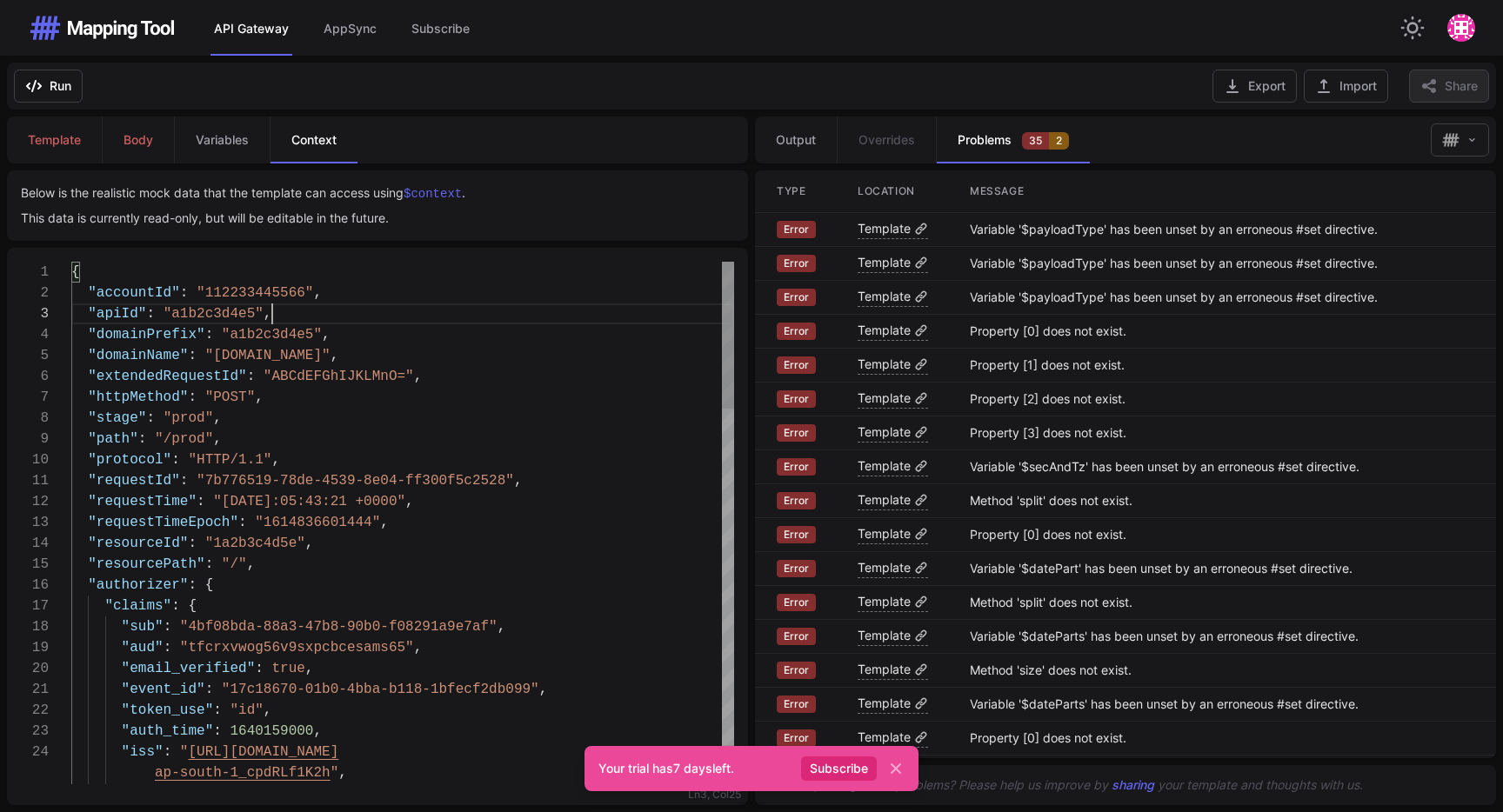
scroll to position [0, 0]
click at [390, 307] on div ""apiId" : "a1b2c3d4e5" ," at bounding box center [403, 314] width 663 height 21
click at [333, 306] on div ""apiId" : "a1b2c3d4e5" ," at bounding box center [403, 314] width 663 height 21
click at [375, 288] on div ""accountId" : "112233445566" ," at bounding box center [403, 293] width 663 height 21
click at [490, 426] on div ""stage" : "prod" ," at bounding box center [403, 418] width 663 height 21
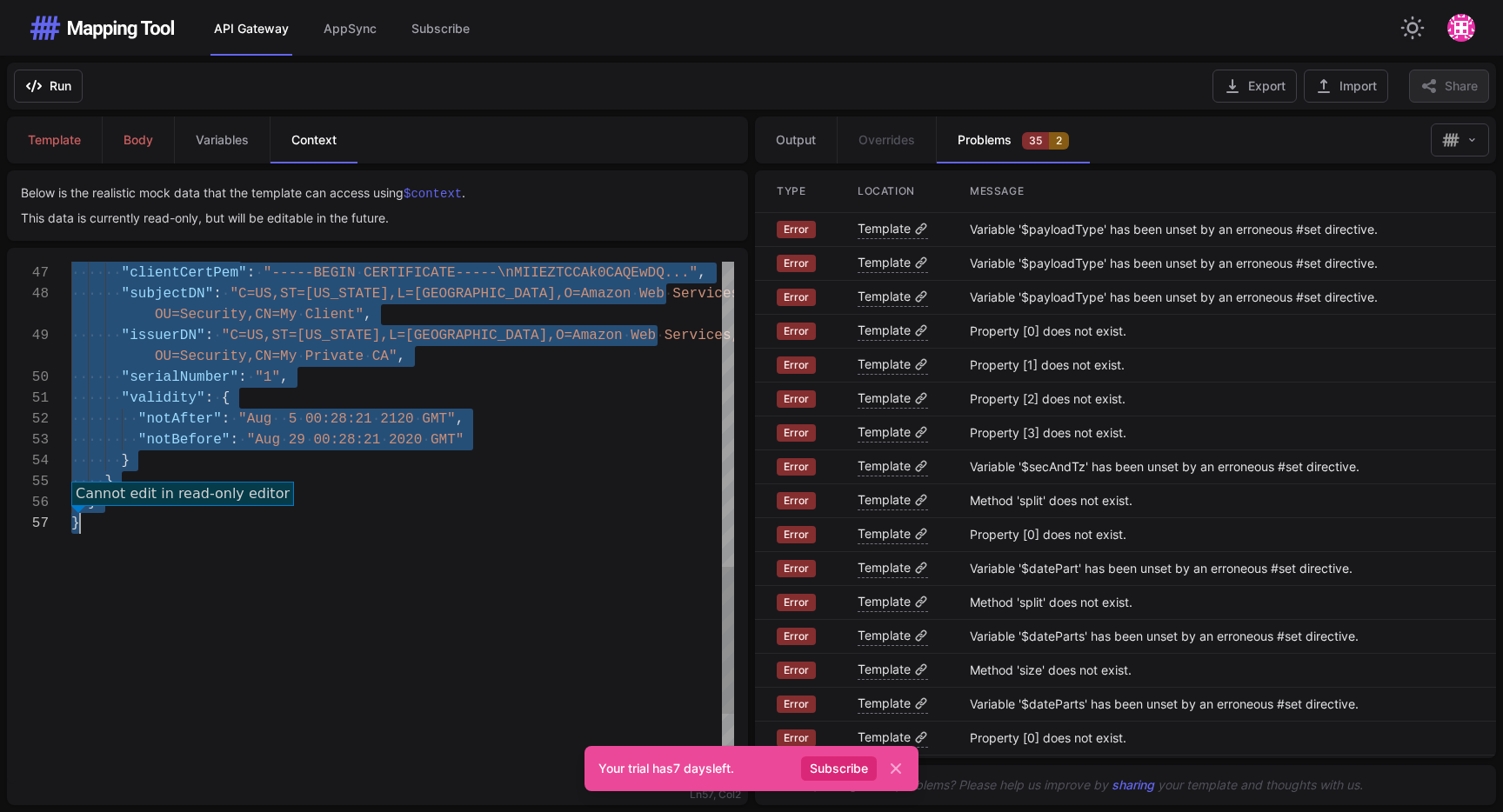
type textarea "**********"
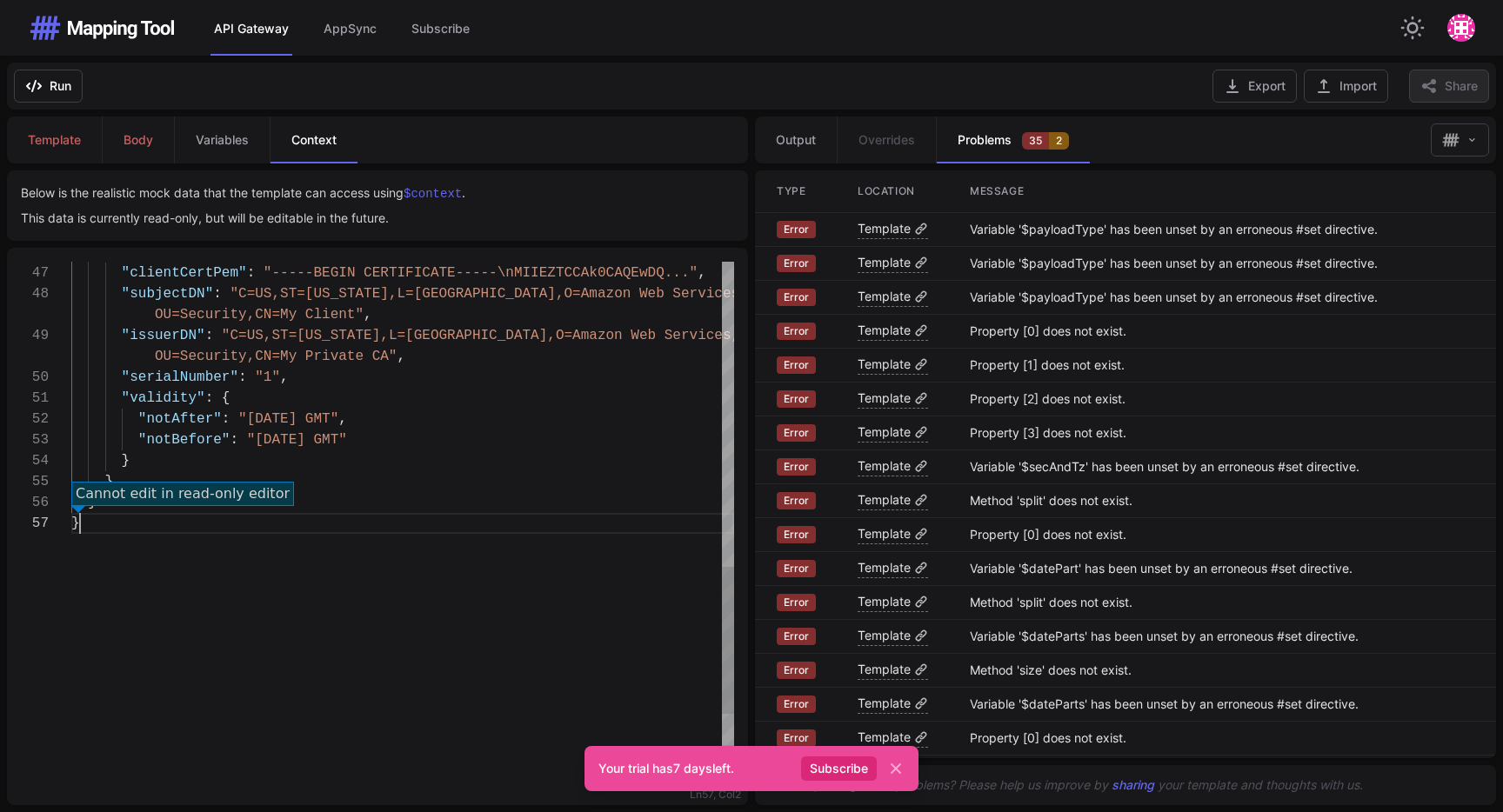
drag, startPoint x: 489, startPoint y: 558, endPoint x: 453, endPoint y: 528, distance: 46.9
click at [488, 558] on div ""clientCert" : { "clientCertPem" : "-----BEGIN CERTIFICATE-----\nMIIEZTCCAk0CAQ…" at bounding box center [403, 106] width 663 height 1857
click at [68, 135] on span "Template" at bounding box center [54, 140] width 53 height 17
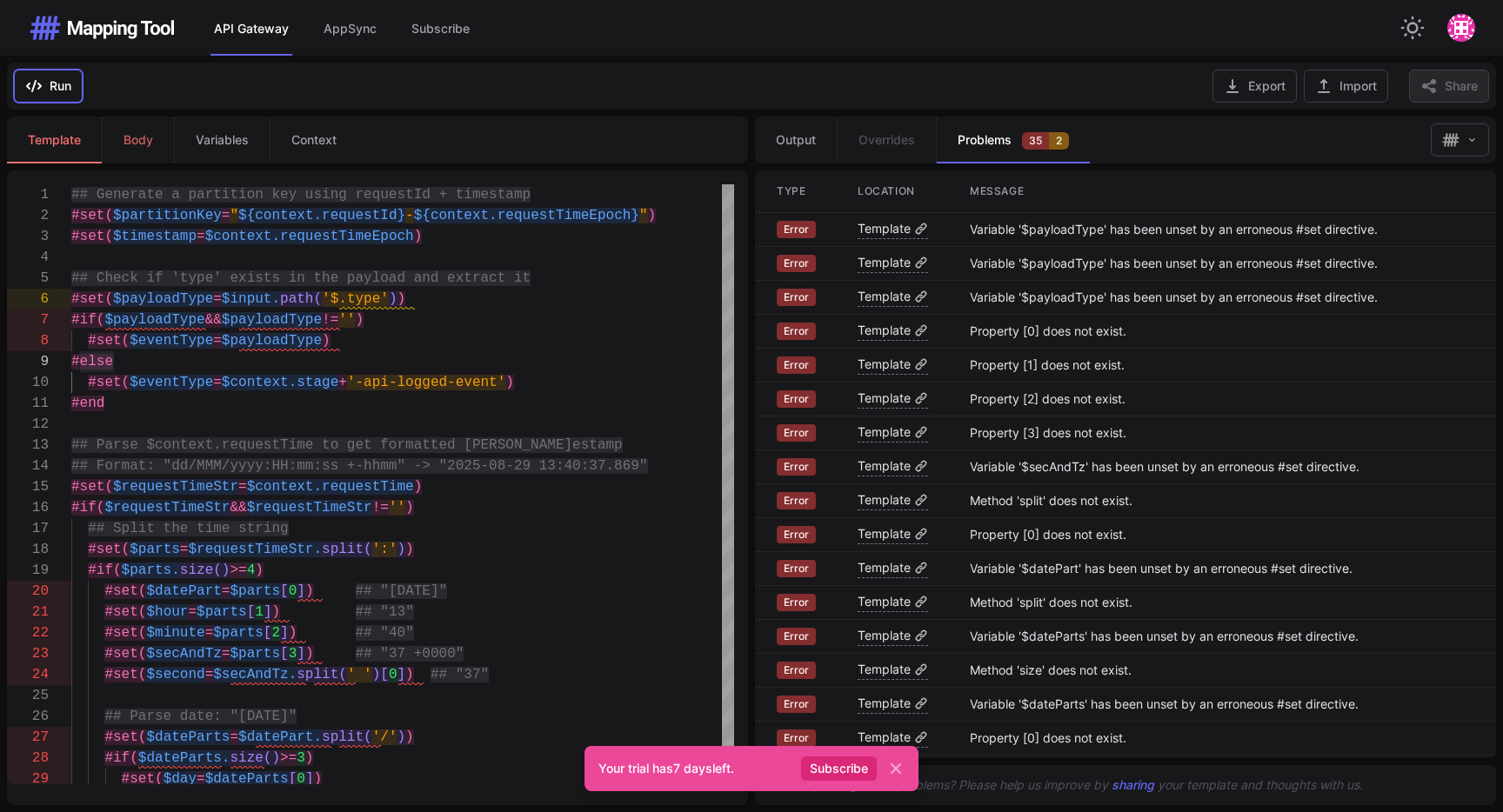
click at [51, 80] on button "Run" at bounding box center [48, 87] width 69 height 33
click at [518, 417] on div at bounding box center [403, 424] width 663 height 21
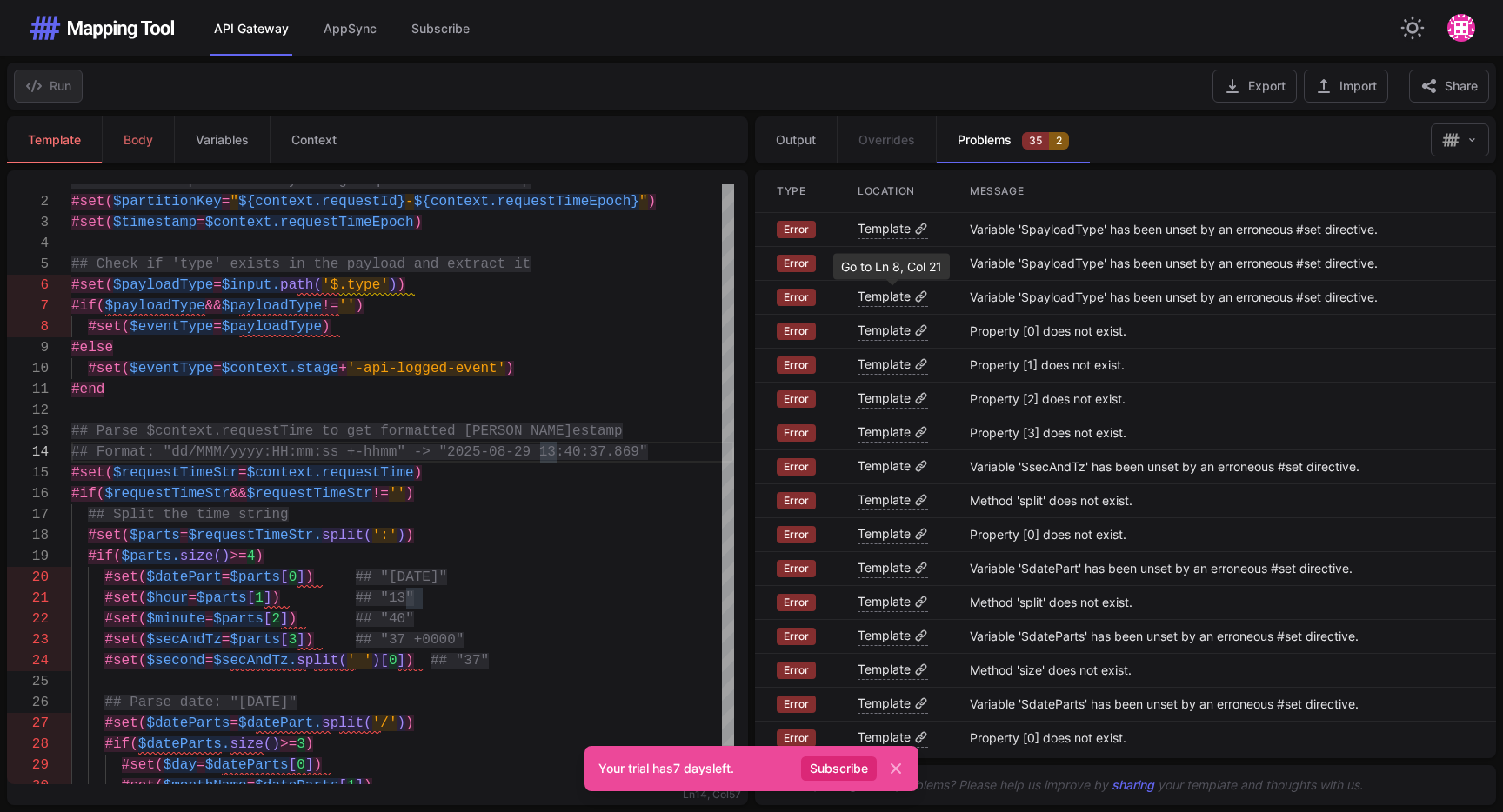
click at [903, 298] on span "Template" at bounding box center [884, 296] width 53 height 17
type textarea "**********"
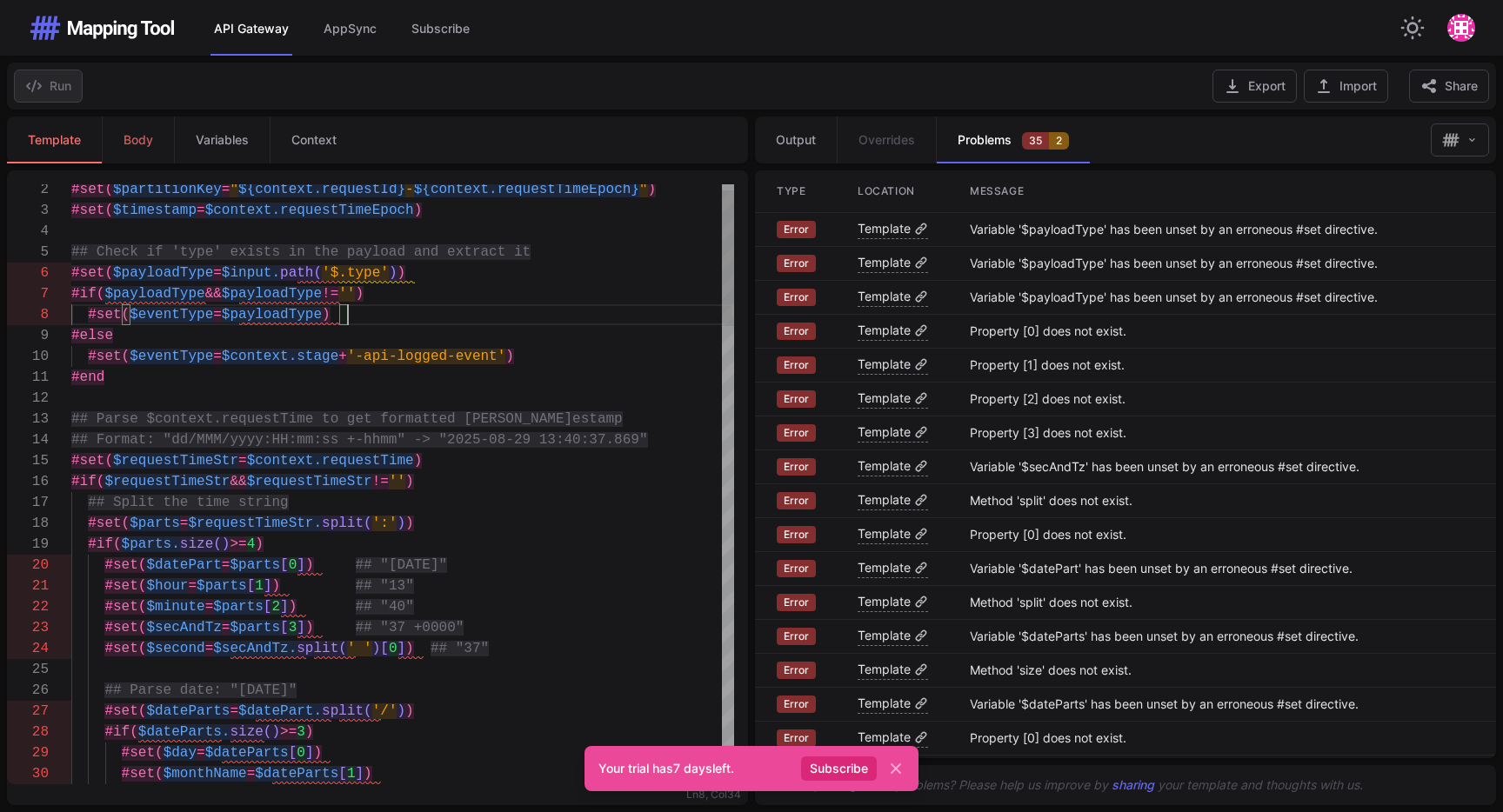
click at [363, 319] on div "#set( $eventType = $payloadType )" at bounding box center [403, 315] width 663 height 21
click at [516, 313] on div "#set( $eventType = $payloadType )" at bounding box center [403, 315] width 663 height 21
click at [129, 137] on span "Body" at bounding box center [138, 140] width 30 height 17
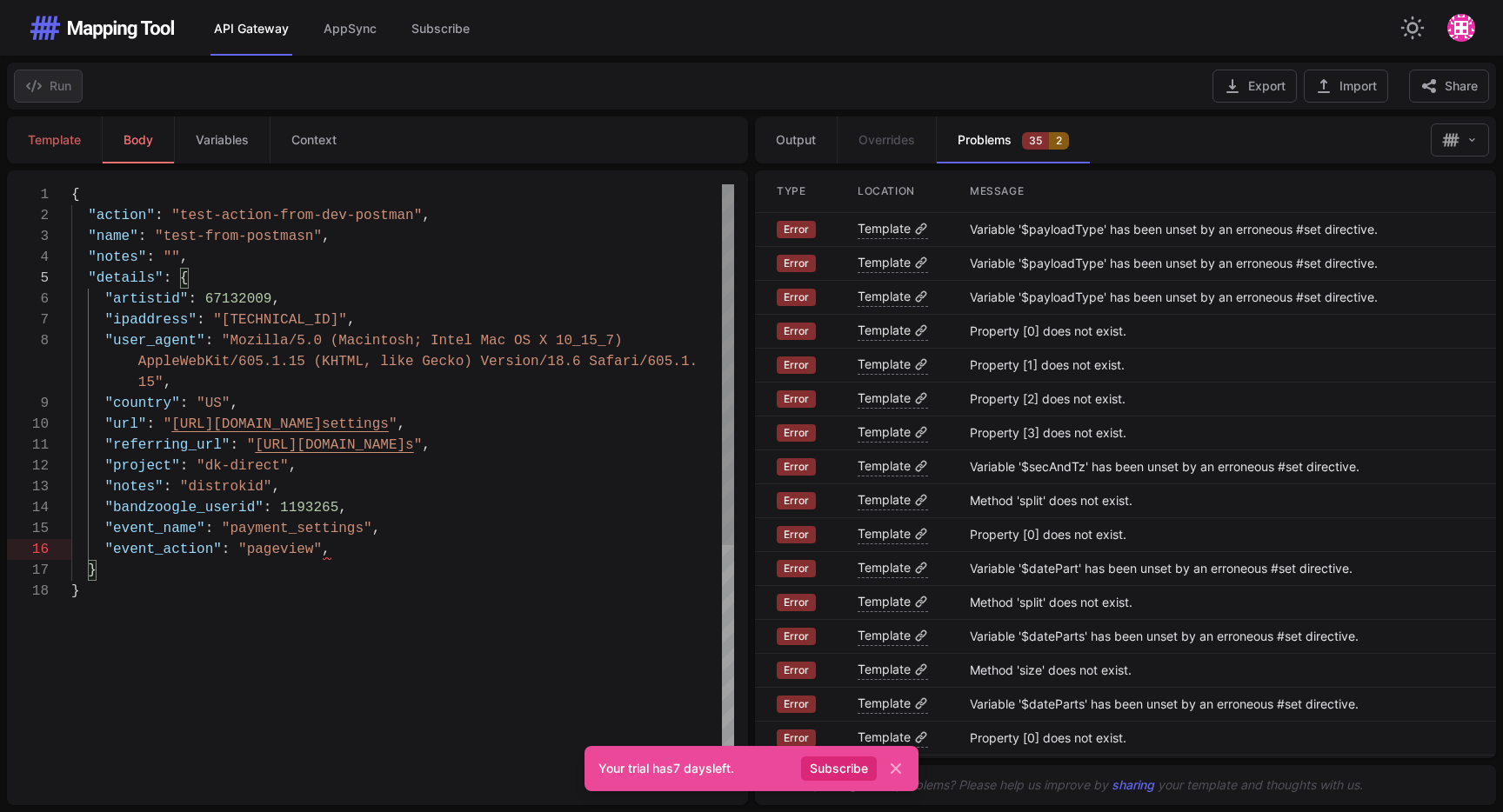
scroll to position [0, 58]
click at [349, 237] on div ""name" : "test-from-postmasn" ," at bounding box center [403, 237] width 663 height 21
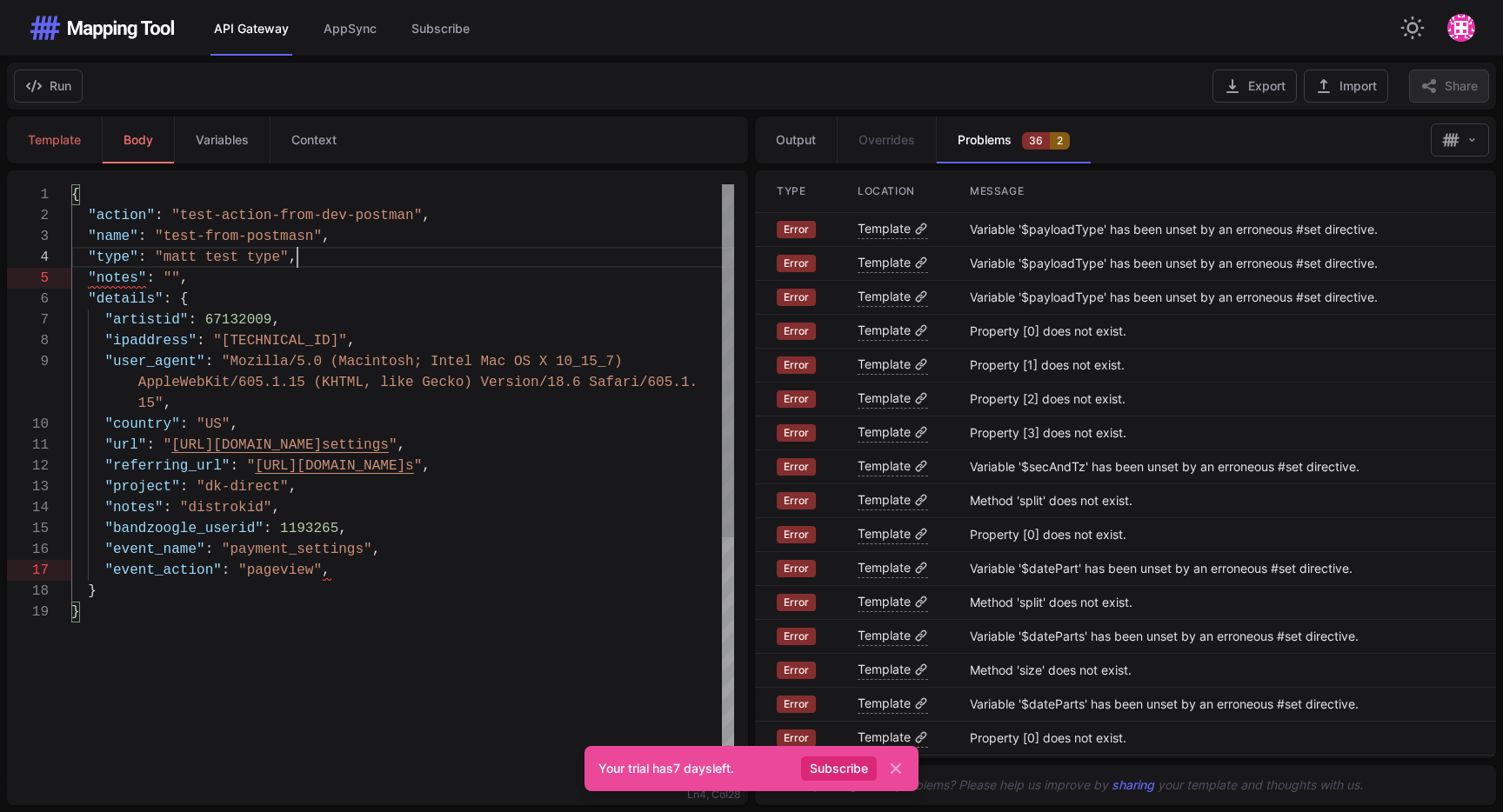
scroll to position [60, 226]
type textarea "**********"
click at [58, 149] on link "Template" at bounding box center [54, 140] width 94 height 47
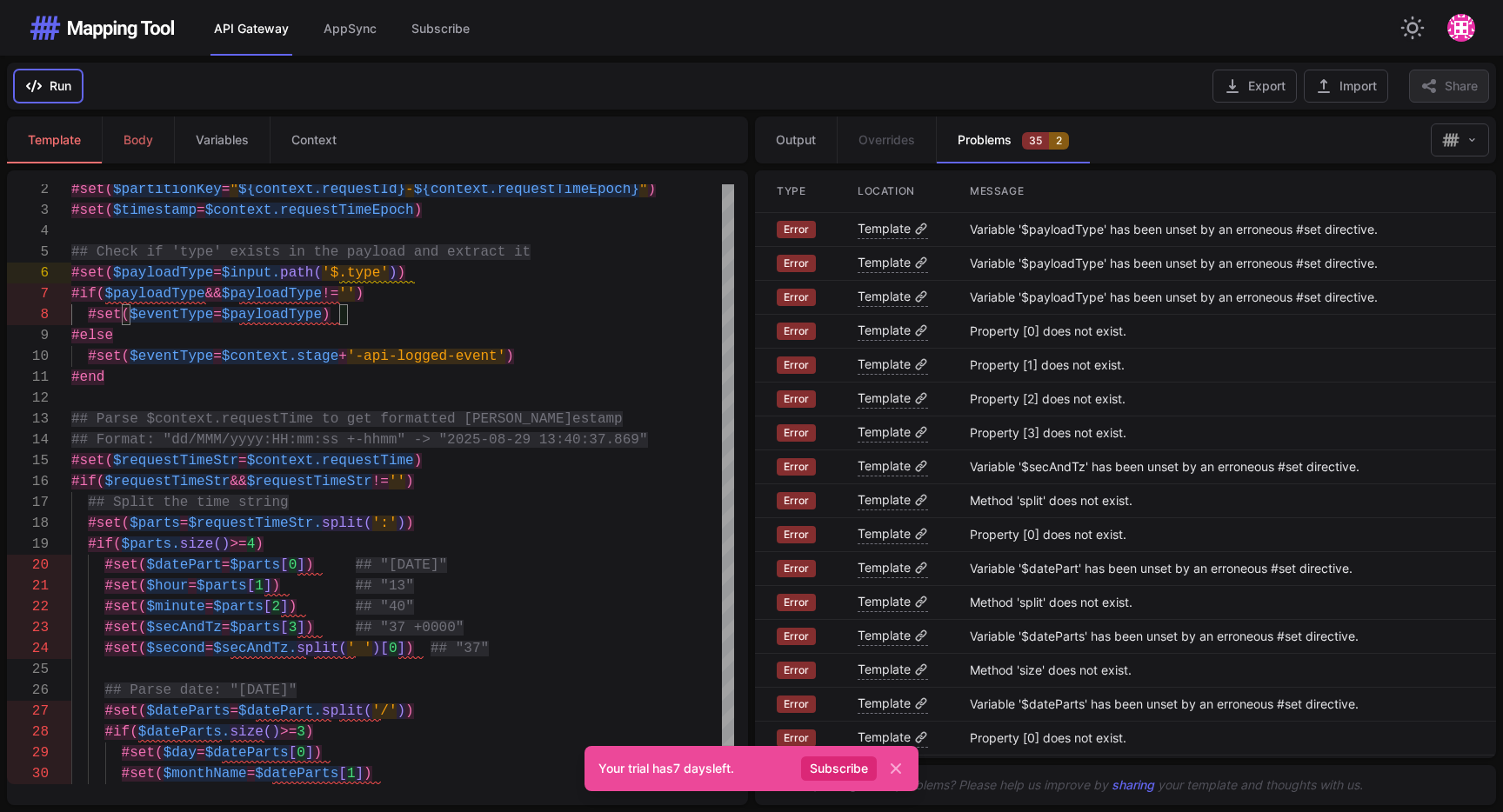
click at [50, 85] on button "Run" at bounding box center [48, 87] width 69 height 33
click at [1056, 135] on span "2" at bounding box center [1059, 141] width 20 height 17
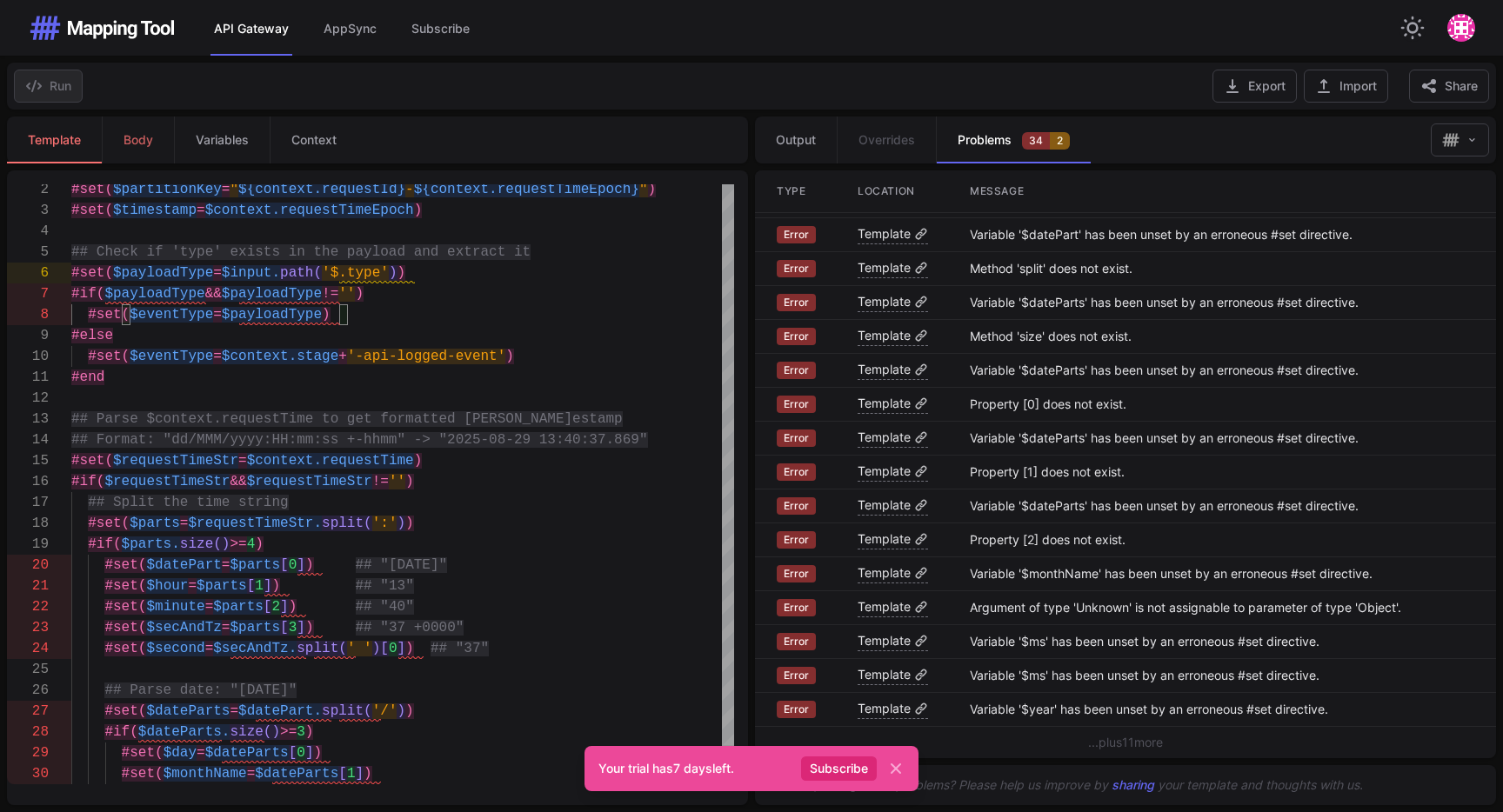
scroll to position [0, 0]
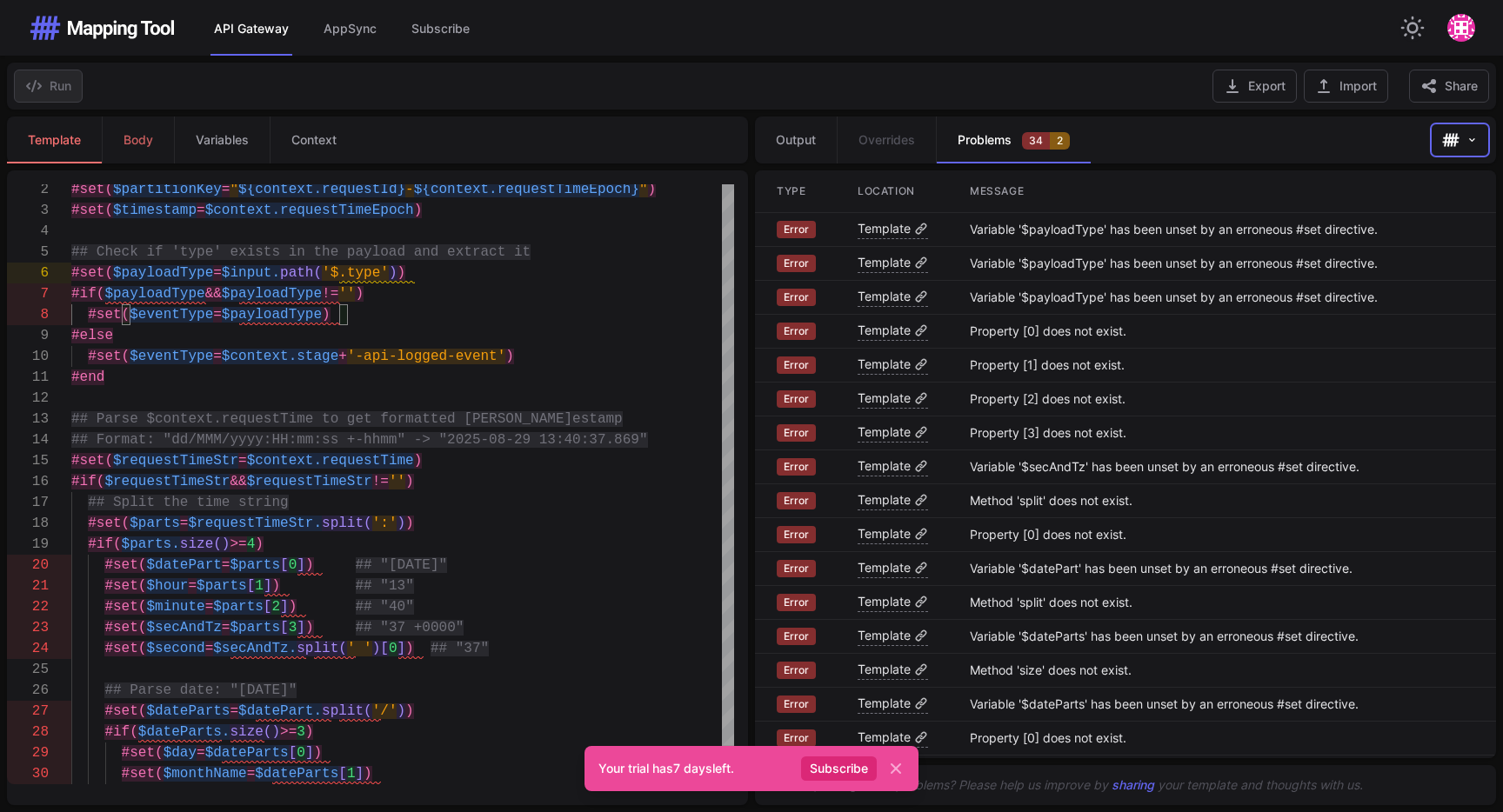
click at [1465, 139] on button "Open output actions menu" at bounding box center [1459, 140] width 59 height 33
click at [1368, 135] on nav "Output Overrides Problems 34 2" at bounding box center [1089, 140] width 669 height 47
click at [709, 80] on div "Run Export Import Share" at bounding box center [751, 87] width 1489 height 47
click at [224, 127] on link "Variables" at bounding box center [221, 140] width 95 height 47
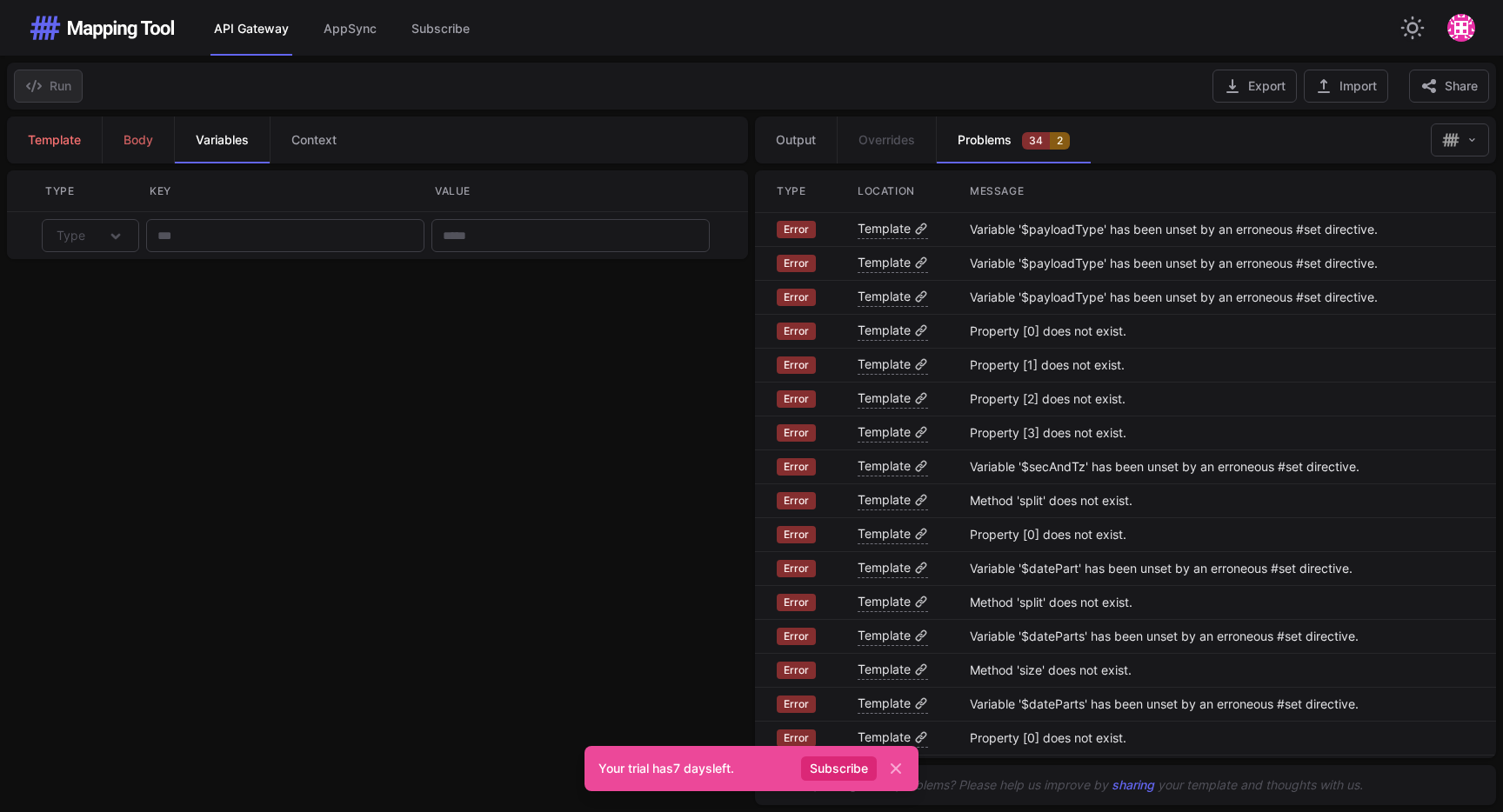
click at [63, 128] on link "Template" at bounding box center [54, 140] width 94 height 47
type textarea "**********"
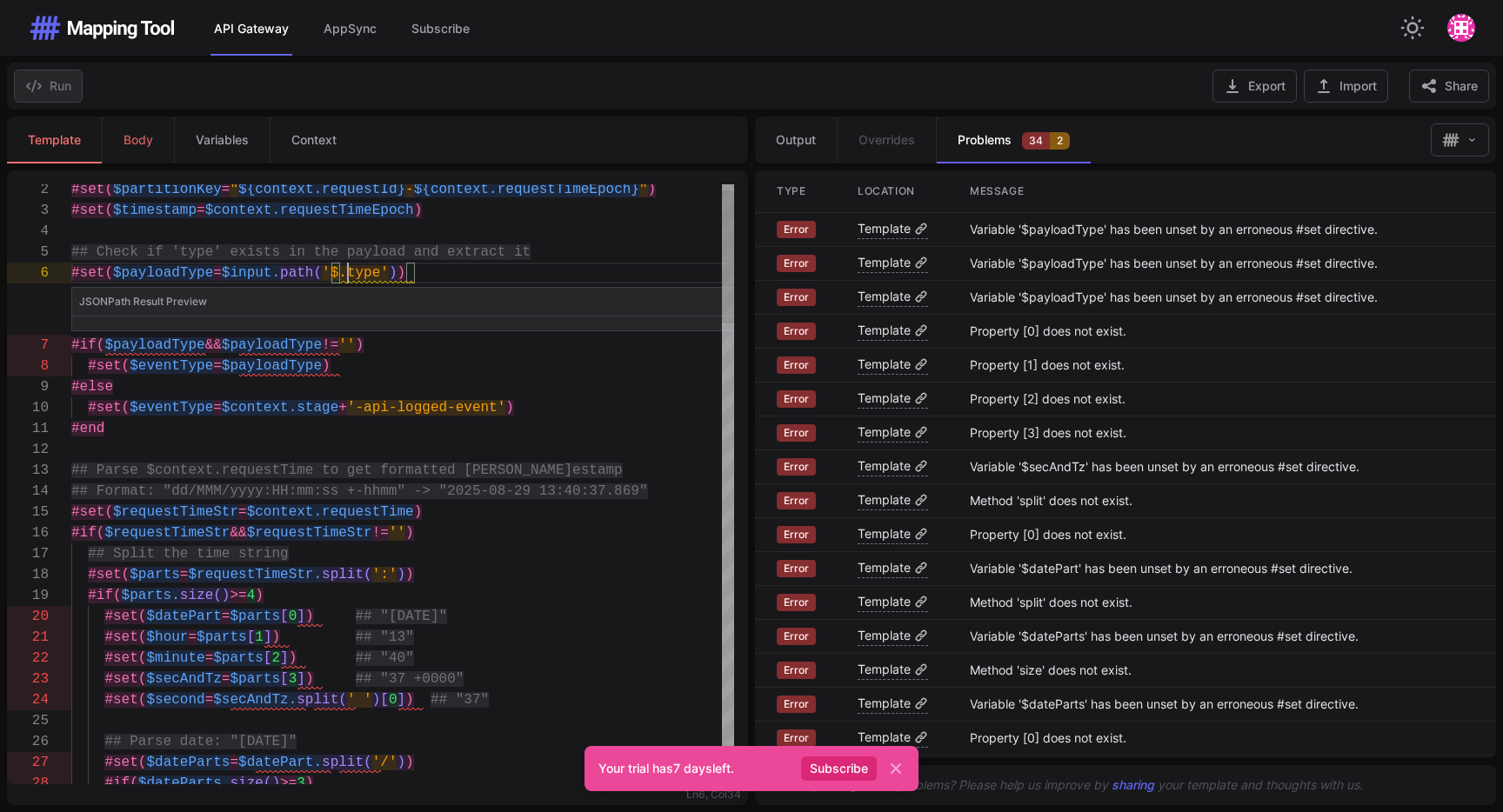
click at [344, 278] on span "'$.type'" at bounding box center [355, 273] width 67 height 16
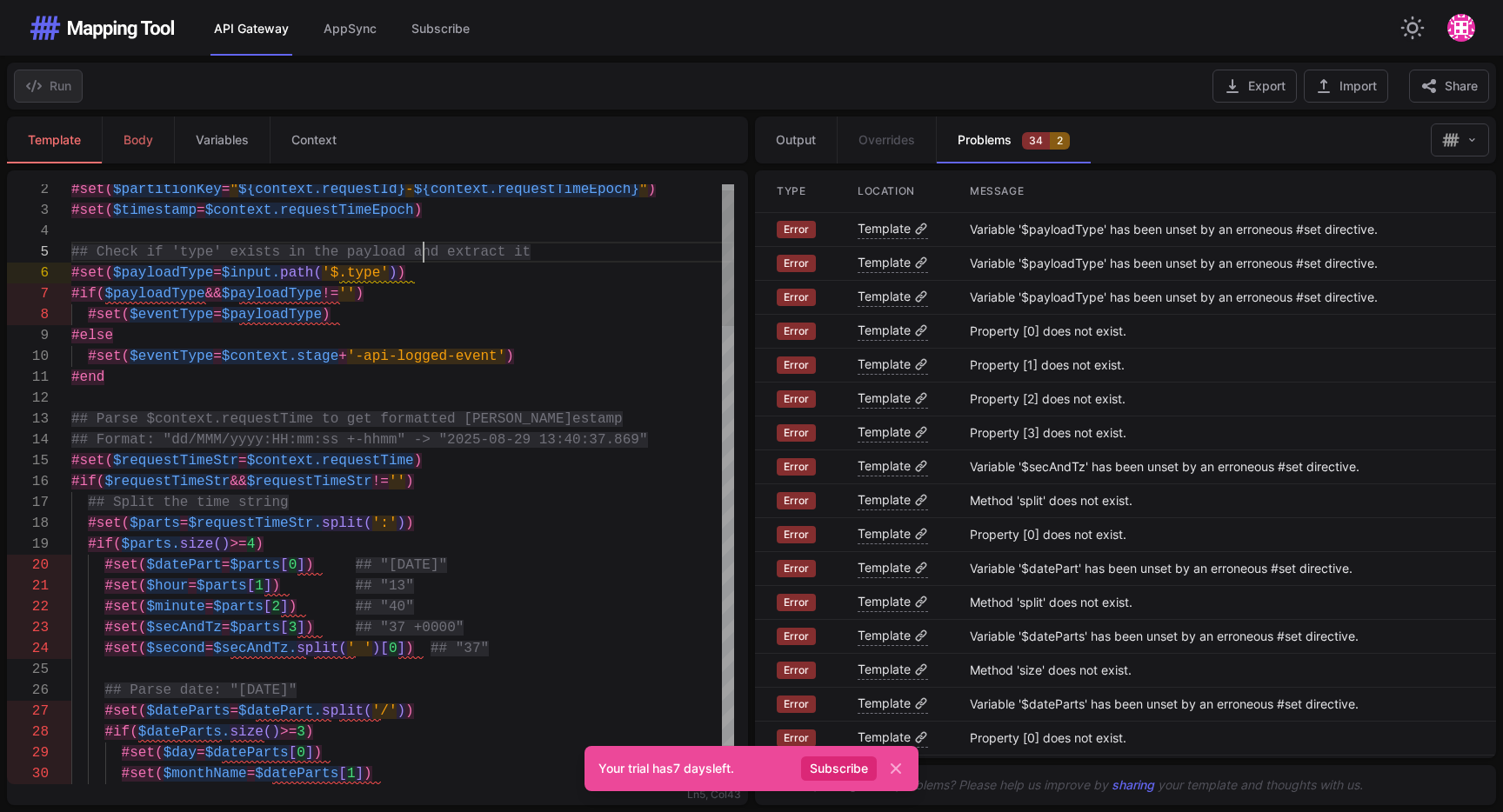
click at [591, 50] on div "API Gateway AppSync Subscribe Switch to light theme Open user menu Switch to li…" at bounding box center [751, 28] width 1447 height 56
